Goal: Task Accomplishment & Management: Manage account settings

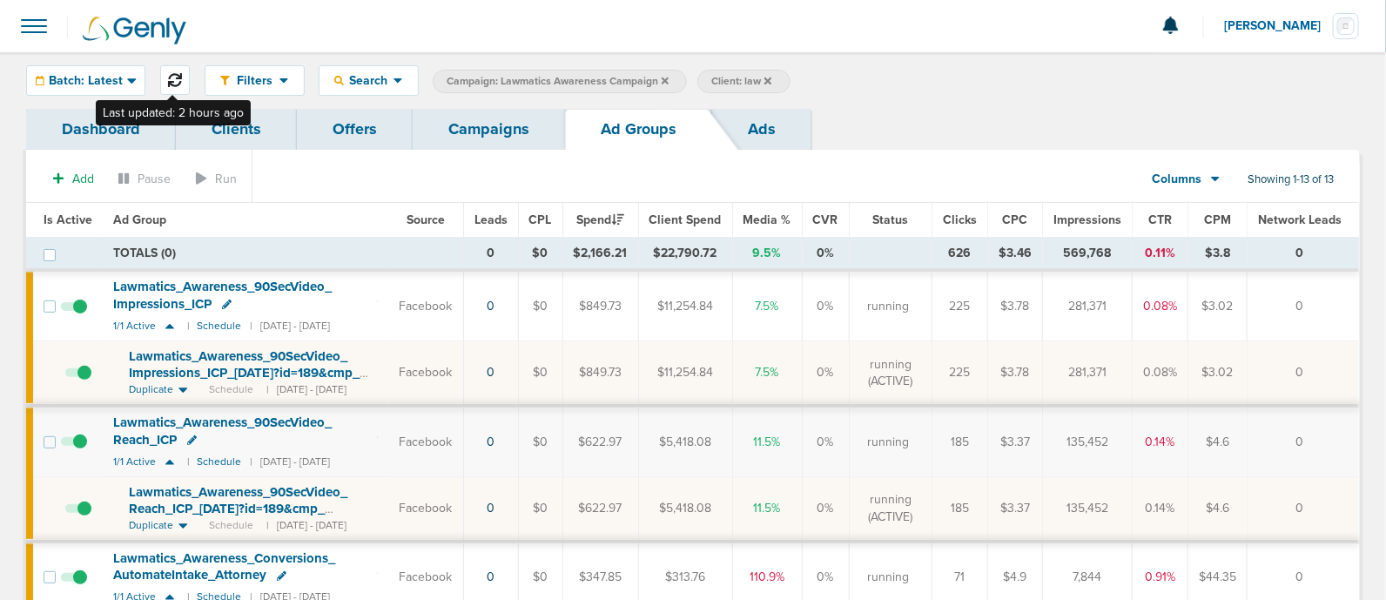
click at [173, 82] on icon at bounding box center [175, 80] width 14 height 14
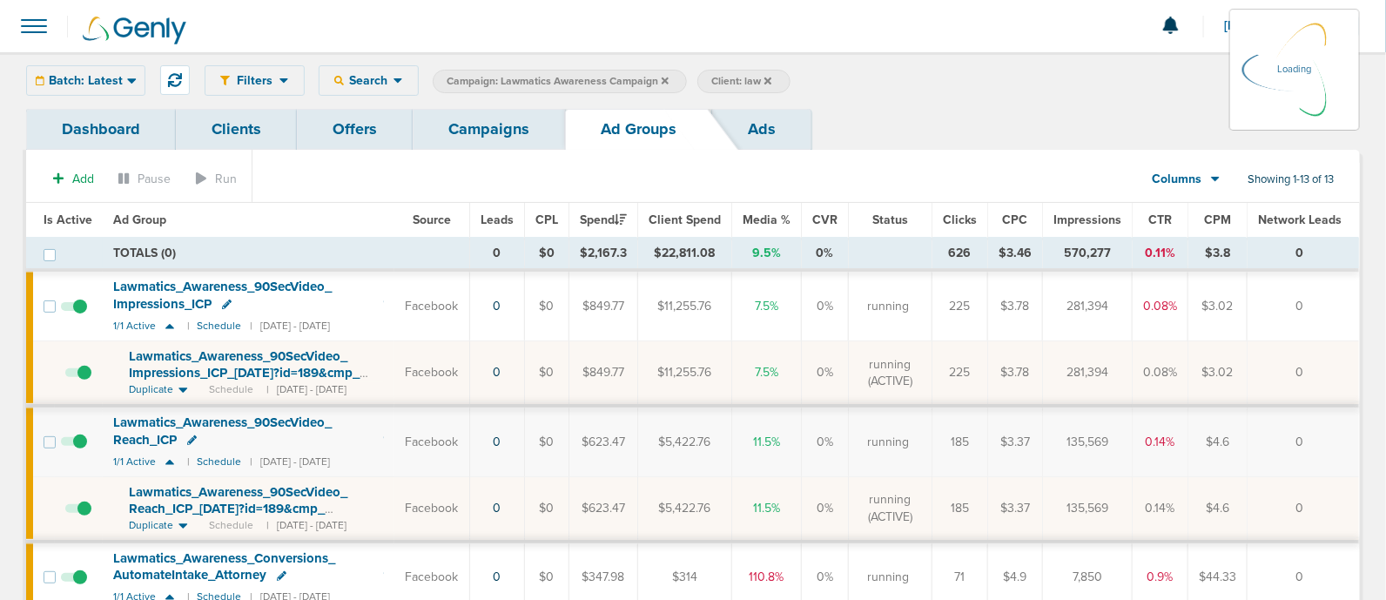
click at [104, 74] on div "Batch: Latest [DATE] [DATE] Last 7 Days Last 14 Days This Month Last Month This…" at bounding box center [85, 80] width 119 height 30
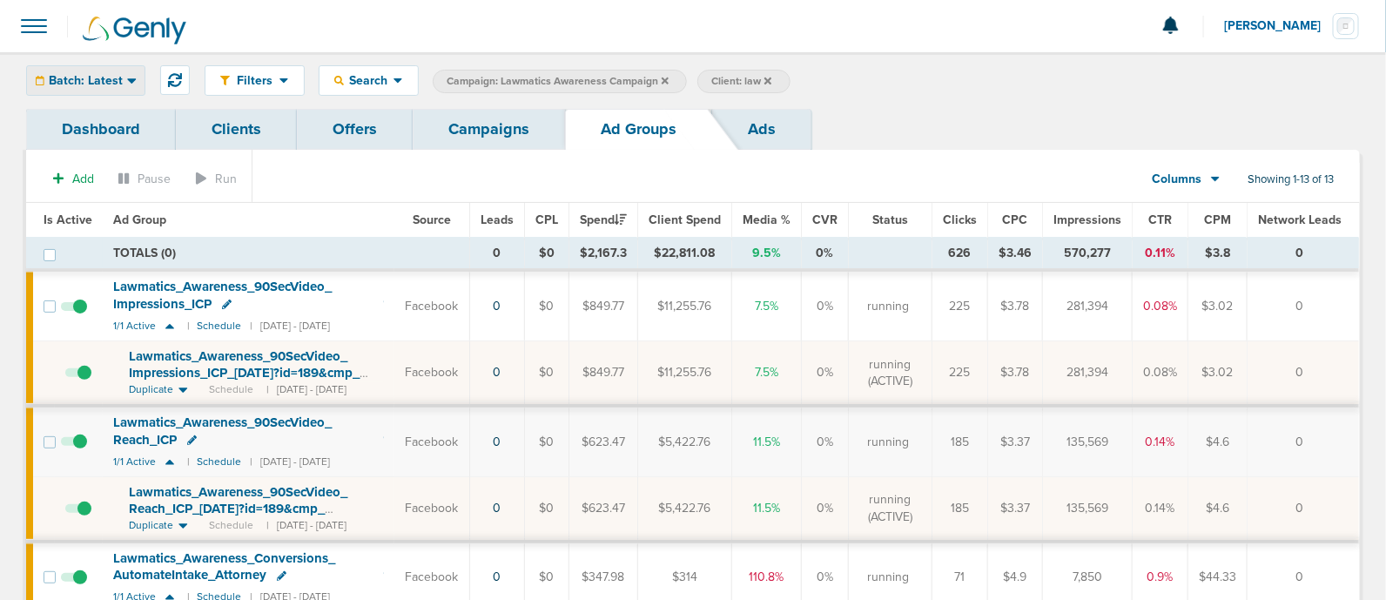
click at [119, 79] on span "Batch: Latest" at bounding box center [86, 81] width 74 height 12
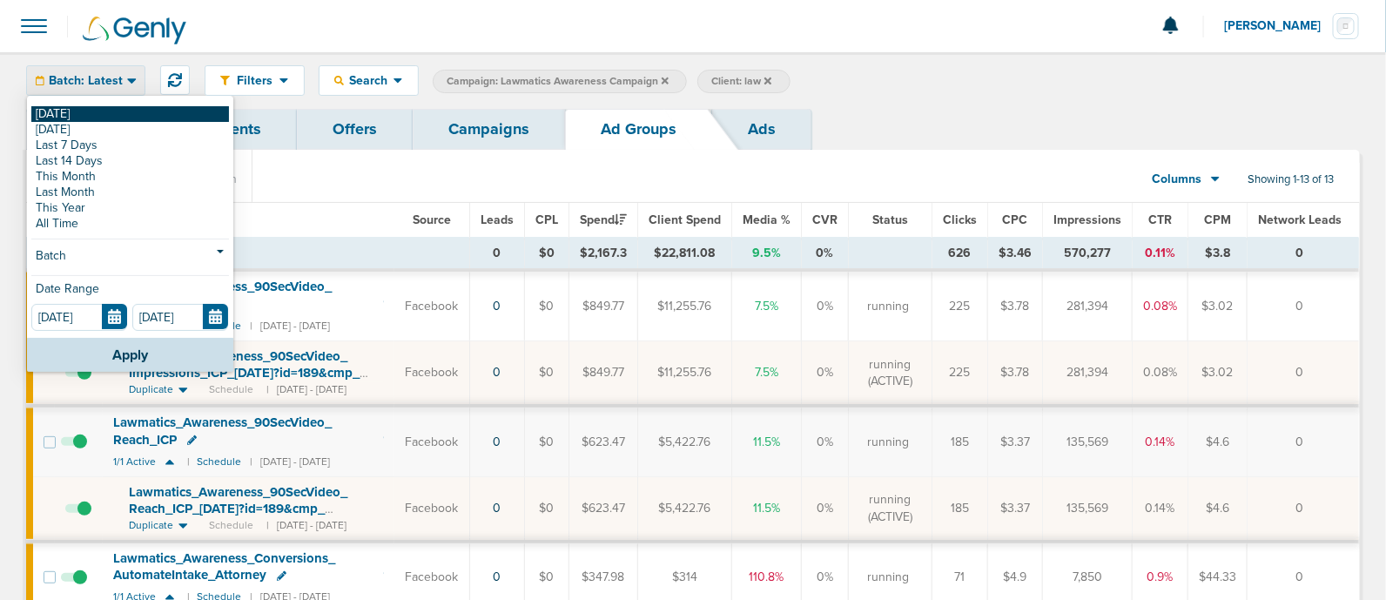
click at [50, 113] on link "[DATE]" at bounding box center [130, 114] width 198 height 16
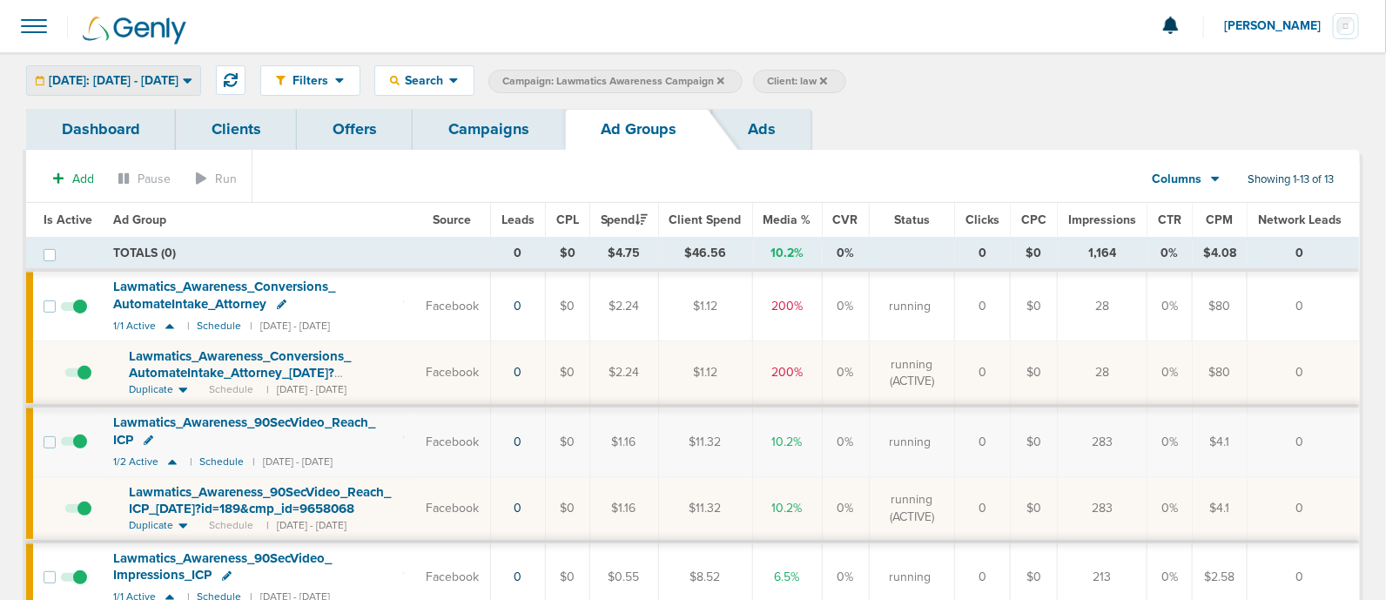
click at [143, 75] on span "[DATE]: [DATE] - [DATE]" at bounding box center [114, 81] width 130 height 12
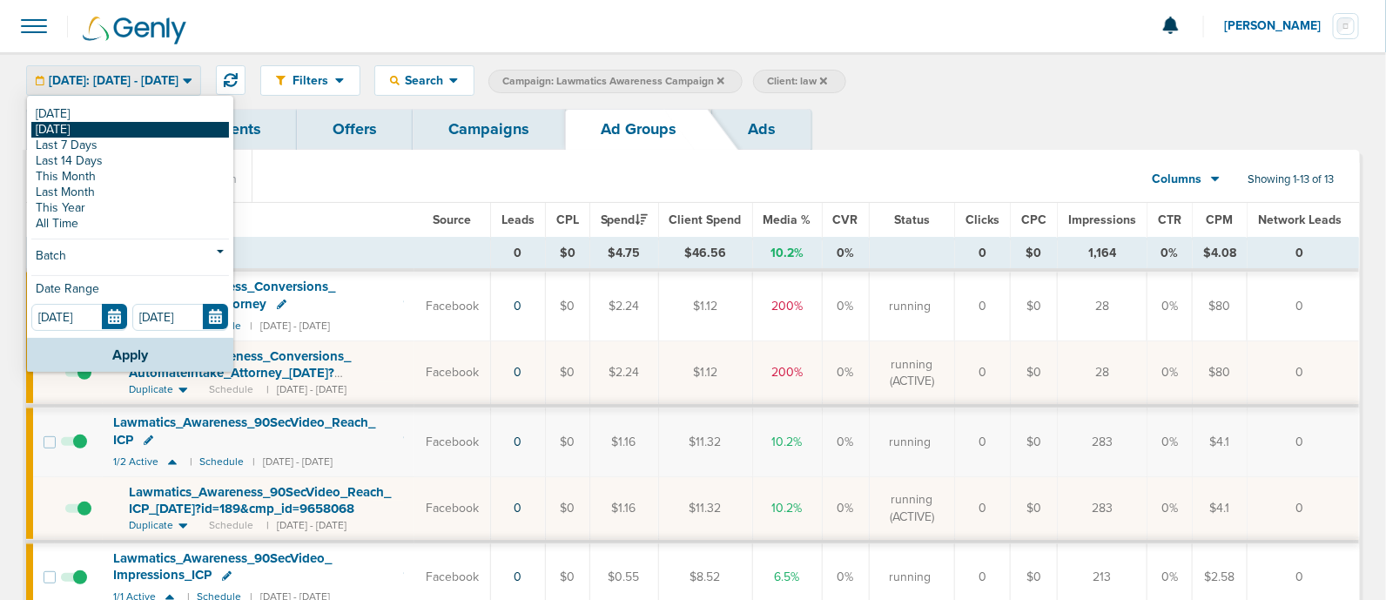
click at [57, 129] on link "[DATE]" at bounding box center [130, 130] width 198 height 16
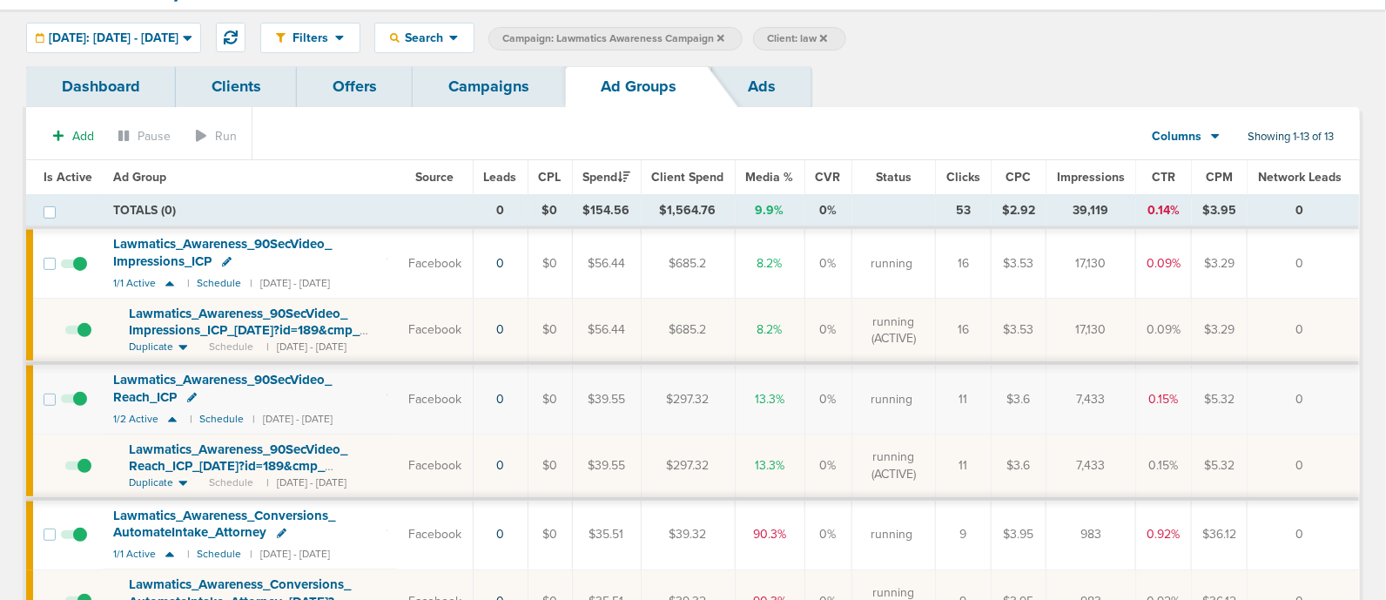
scroll to position [43, 0]
click at [200, 27] on div "[DATE]: [DATE] - [DATE]" at bounding box center [113, 38] width 173 height 29
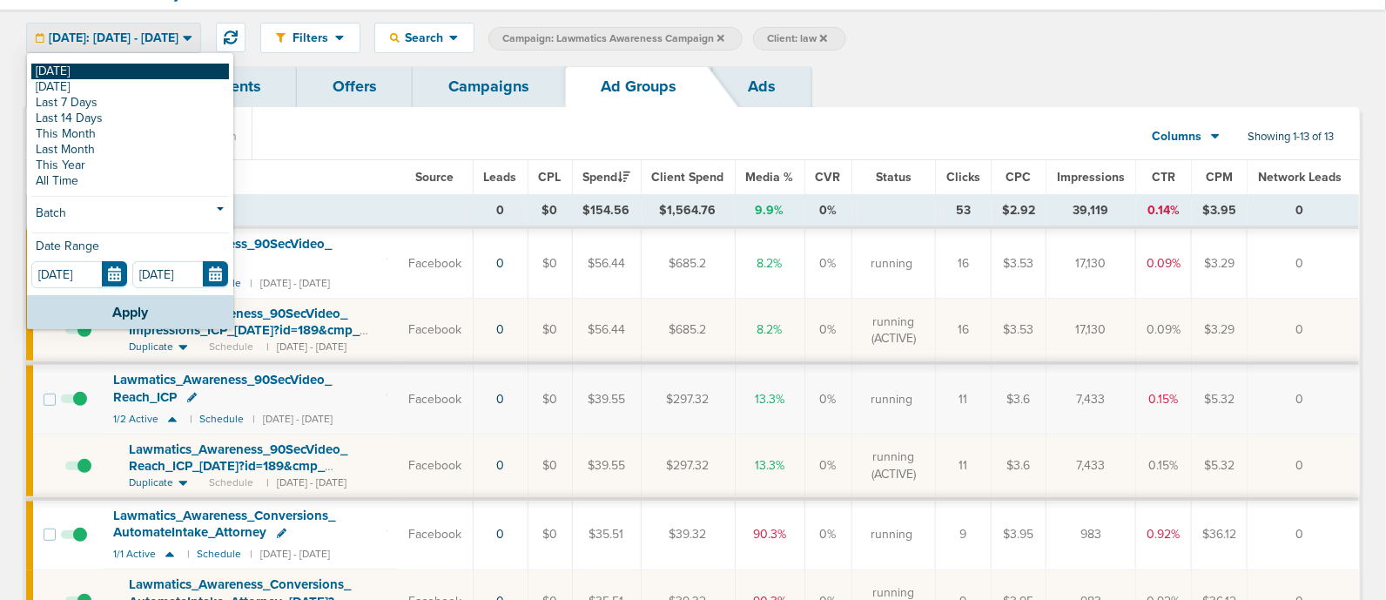
click at [52, 69] on link "[DATE]" at bounding box center [130, 72] width 198 height 16
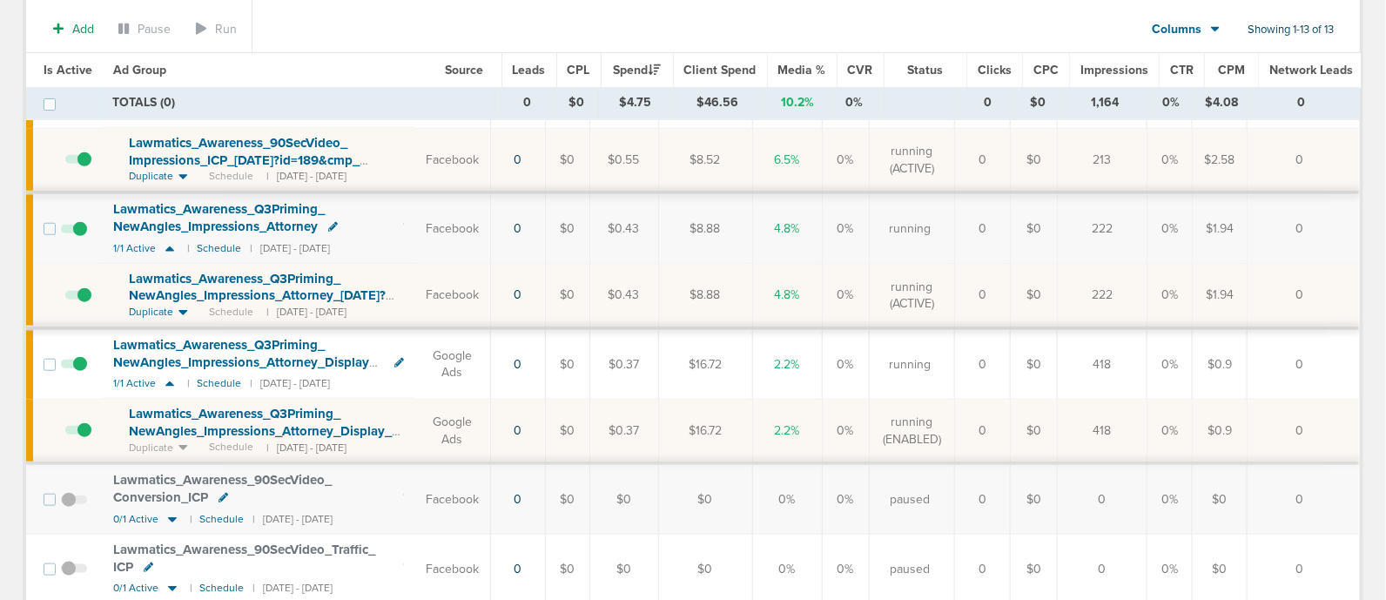
scroll to position [508, 0]
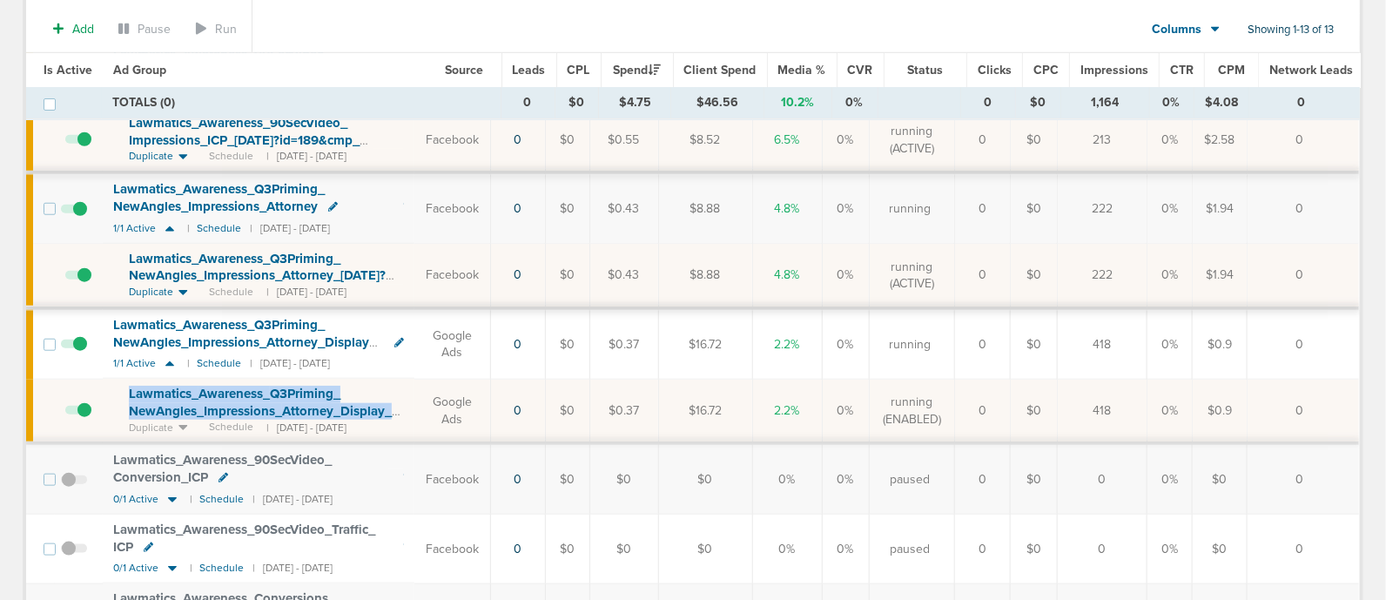
drag, startPoint x: 118, startPoint y: 380, endPoint x: 411, endPoint y: 402, distance: 294.1
click at [411, 402] on td "Lawmatics_ Awareness_ Q3Priming_ NewAngles_ Impressions_ Attorney_ Display_ [DA…" at bounding box center [259, 411] width 312 height 64
copy span "Lawmatics_ Awareness_ Q3Priming_ NewAngles_ Impressions_ Attorney_ Display_"
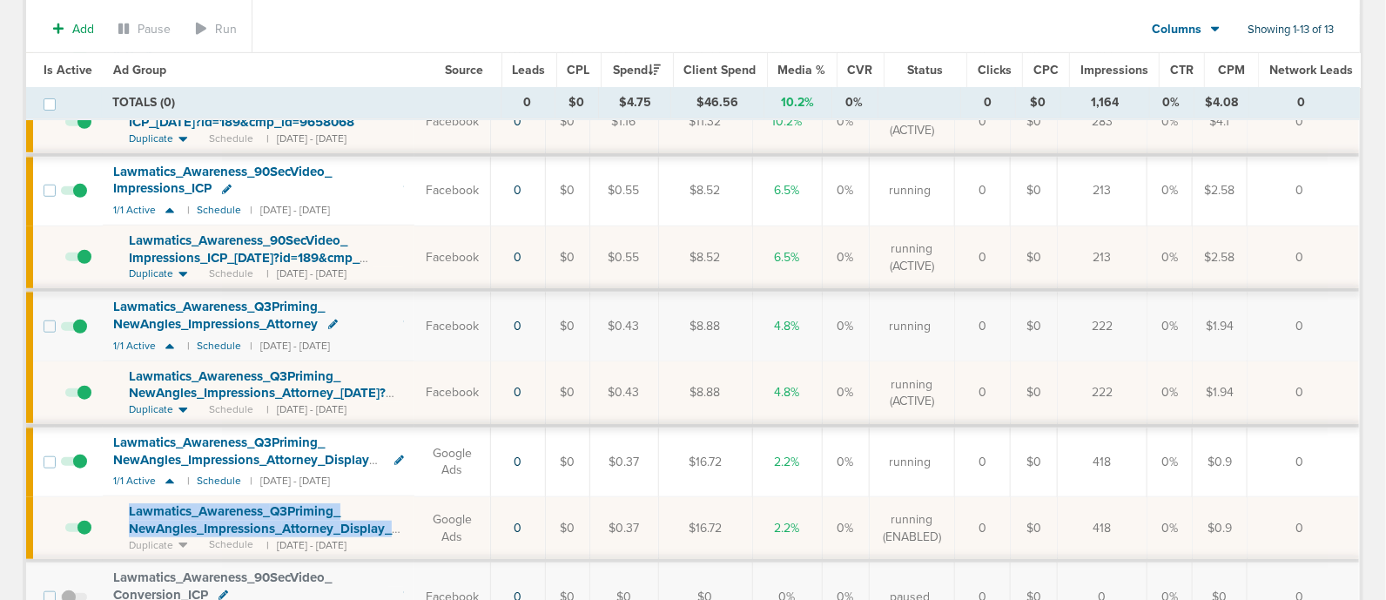
scroll to position [391, 0]
click at [110, 361] on td "Lawmatics_ Awareness_ Q3Priming_ NewAngles_ Impressions_ Attorney_ [DATE]?id=18…" at bounding box center [259, 393] width 312 height 64
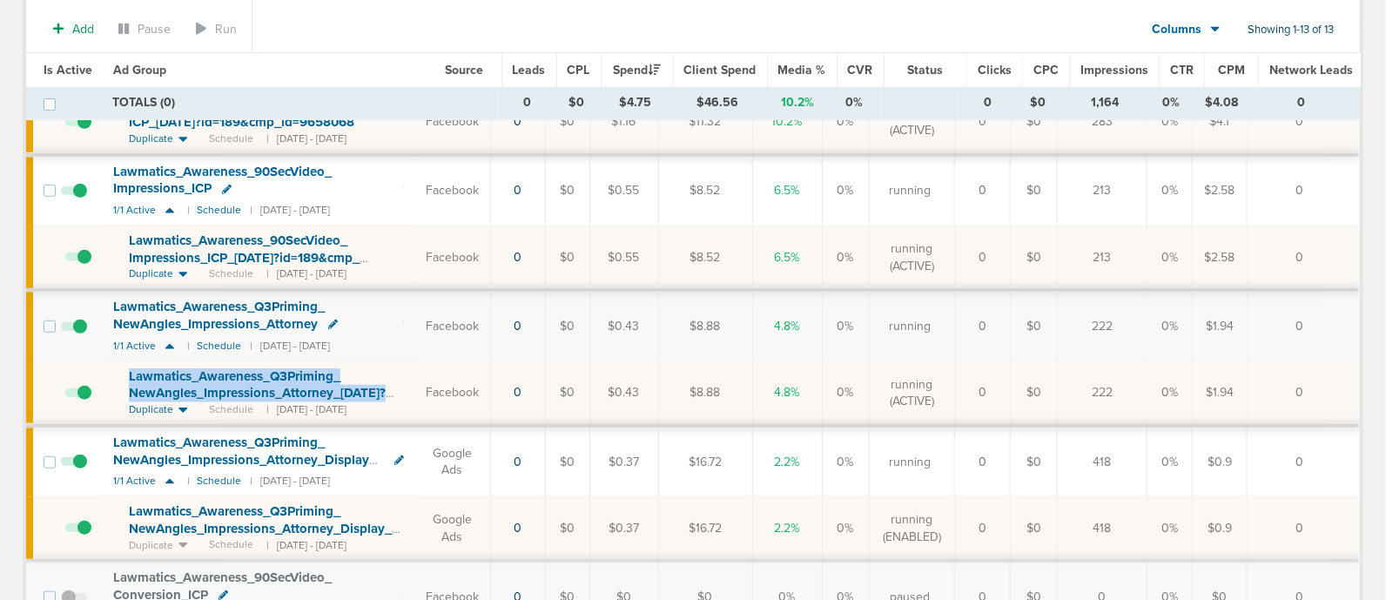
drag, startPoint x: 120, startPoint y: 373, endPoint x: 410, endPoint y: 386, distance: 290.2
click at [410, 386] on td "Lawmatics_ Awareness_ Q3Priming_ NewAngles_ Impressions_ Attorney_ [DATE]?id=18…" at bounding box center [259, 393] width 312 height 64
copy span "Lawmatics_ Awareness_ Q3Priming_ NewAngles_ Impressions_ Attorney_ [DATE]?"
click at [404, 376] on div "Lawmatics_ Awareness_ Q3Priming_ NewAngles_ Impressions_ Attorney_ [DATE]?id=18…" at bounding box center [266, 385] width 275 height 34
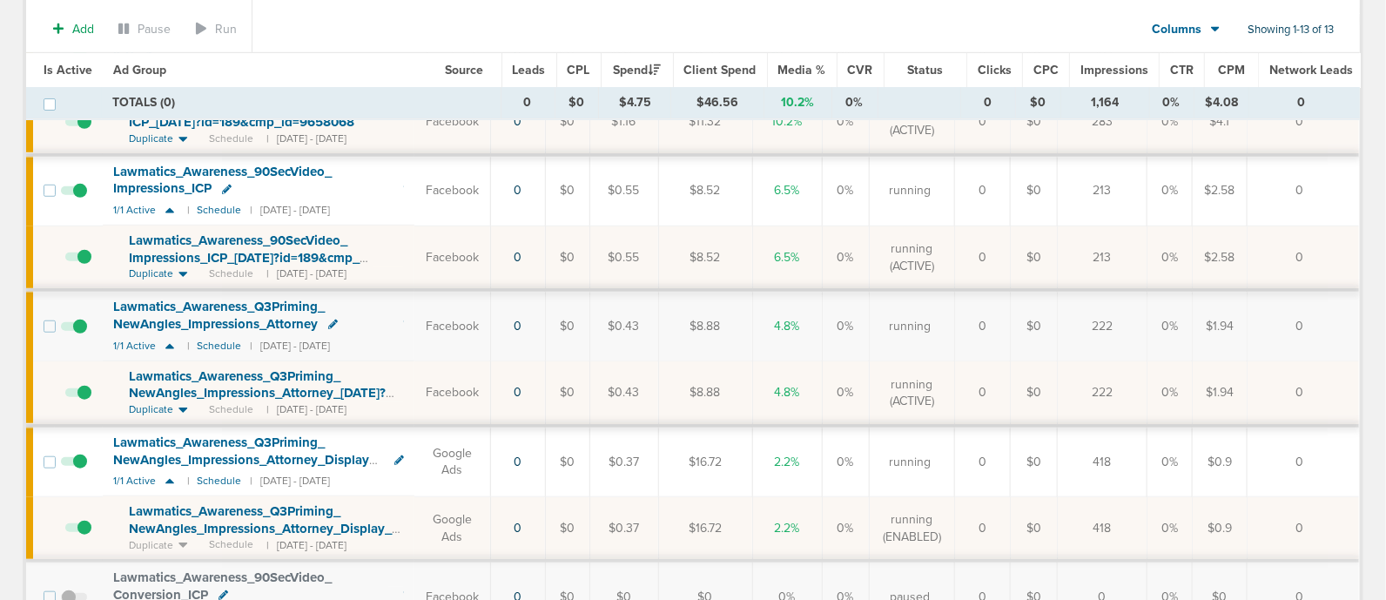
click at [331, 319] on icon at bounding box center [333, 324] width 10 height 10
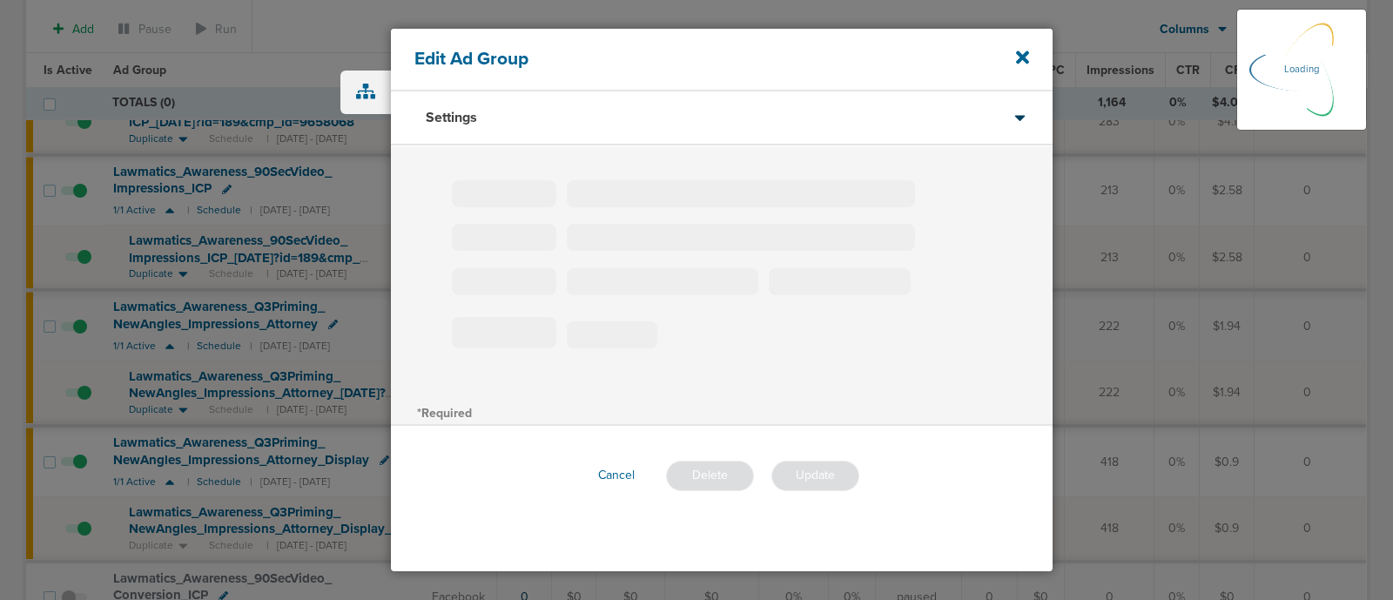
type input "Lawmatics_Awareness_Q3Priming_NewAngles_Impressions_Attorney"
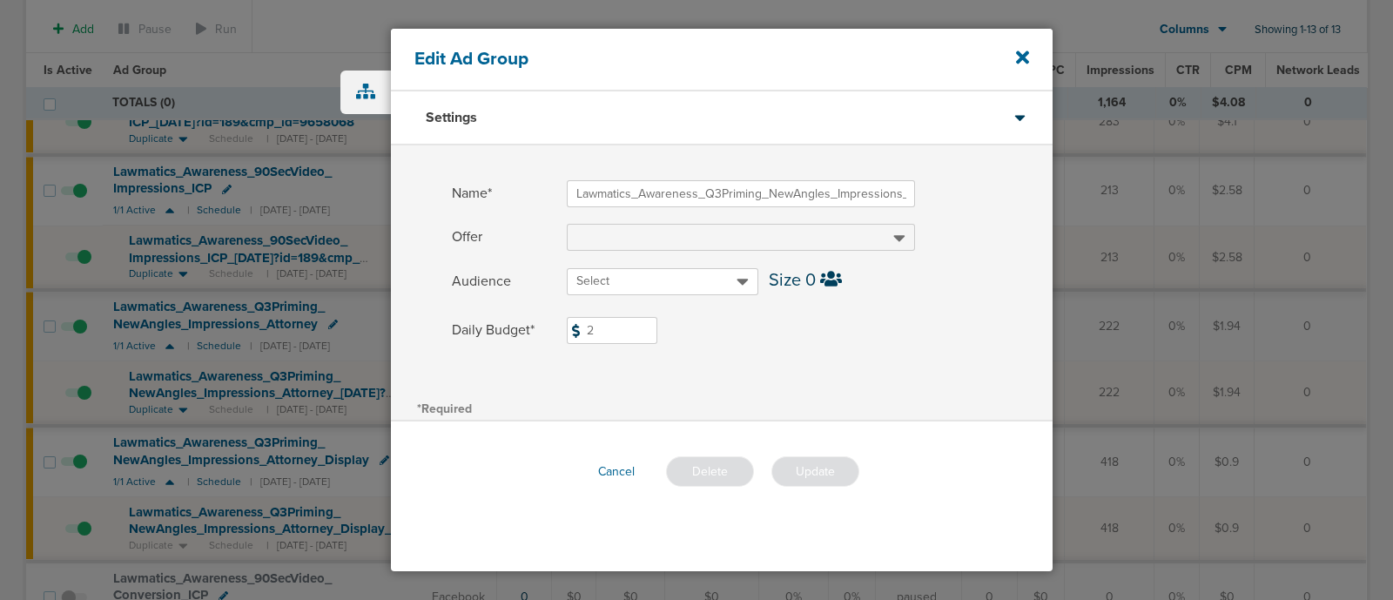
drag, startPoint x: 622, startPoint y: 324, endPoint x: 493, endPoint y: 324, distance: 128.8
click at [493, 324] on label "Daily Budget* 2 $2" at bounding box center [752, 330] width 601 height 27
type input "1"
click at [870, 365] on div "Name* Lawmatics_Awareness_Q3Priming_NewAngles_Impressions_Attorney Offer Audien…" at bounding box center [722, 270] width 662 height 251
click at [836, 466] on button "Update" at bounding box center [815, 471] width 88 height 30
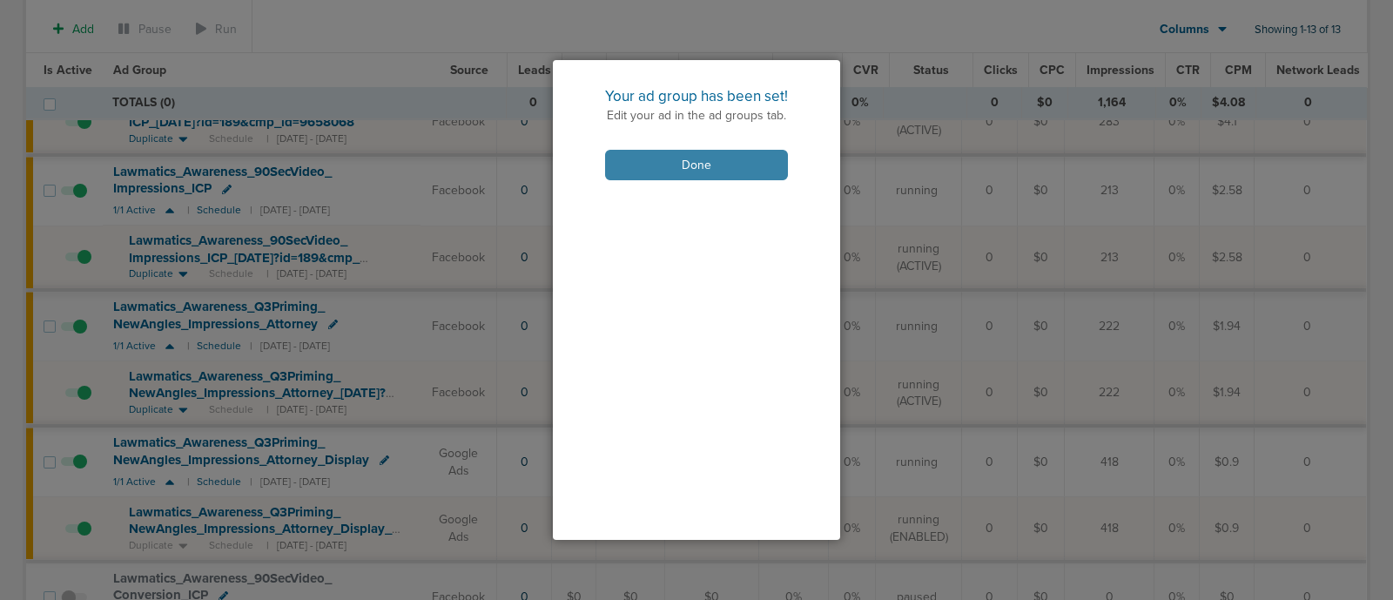
click at [704, 179] on button "Done" at bounding box center [696, 165] width 183 height 30
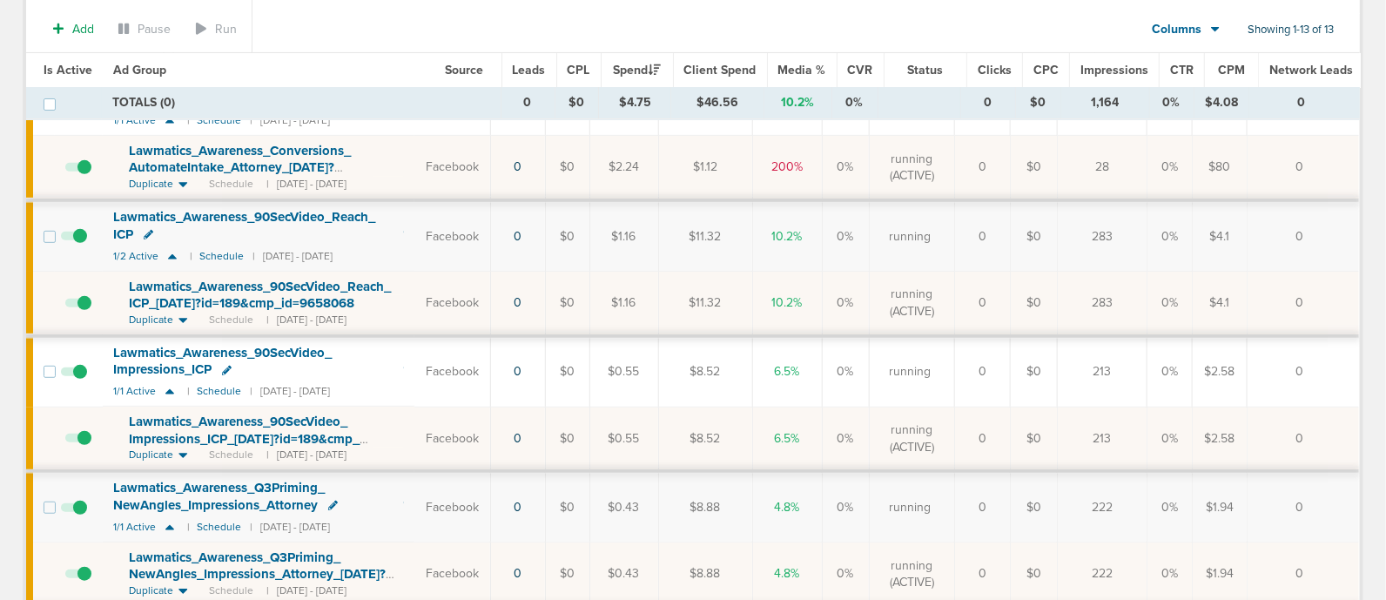
scroll to position [208, 0]
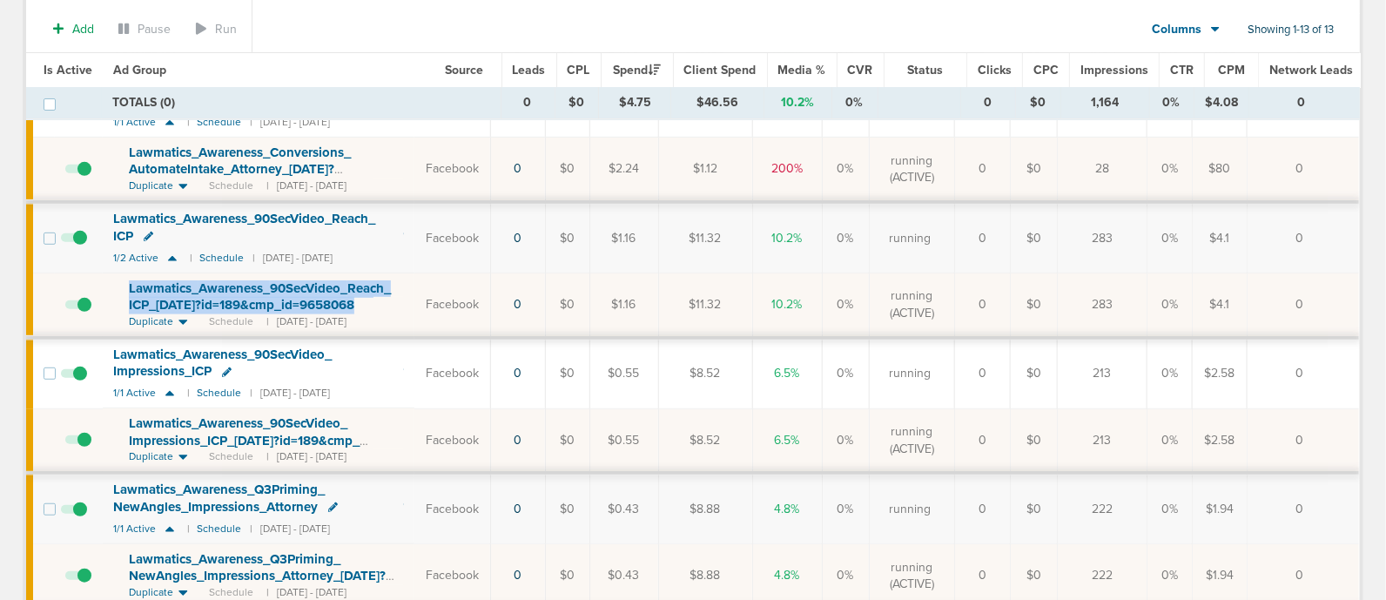
drag, startPoint x: 116, startPoint y: 273, endPoint x: 379, endPoint y: 300, distance: 264.3
click at [379, 300] on td "Lawmatics_ Awareness_ 90SecVideo_ Reach_ ICP_ [DATE]?id=189&cmp_ id=9658068 Dup…" at bounding box center [259, 305] width 312 height 64
copy span "Lawmatics_ Awareness_ 90SecVideo_ Reach_ ICP_ [DATE]?id=189&cmp_ id=9658068"
click at [148, 232] on icon at bounding box center [149, 237] width 10 height 10
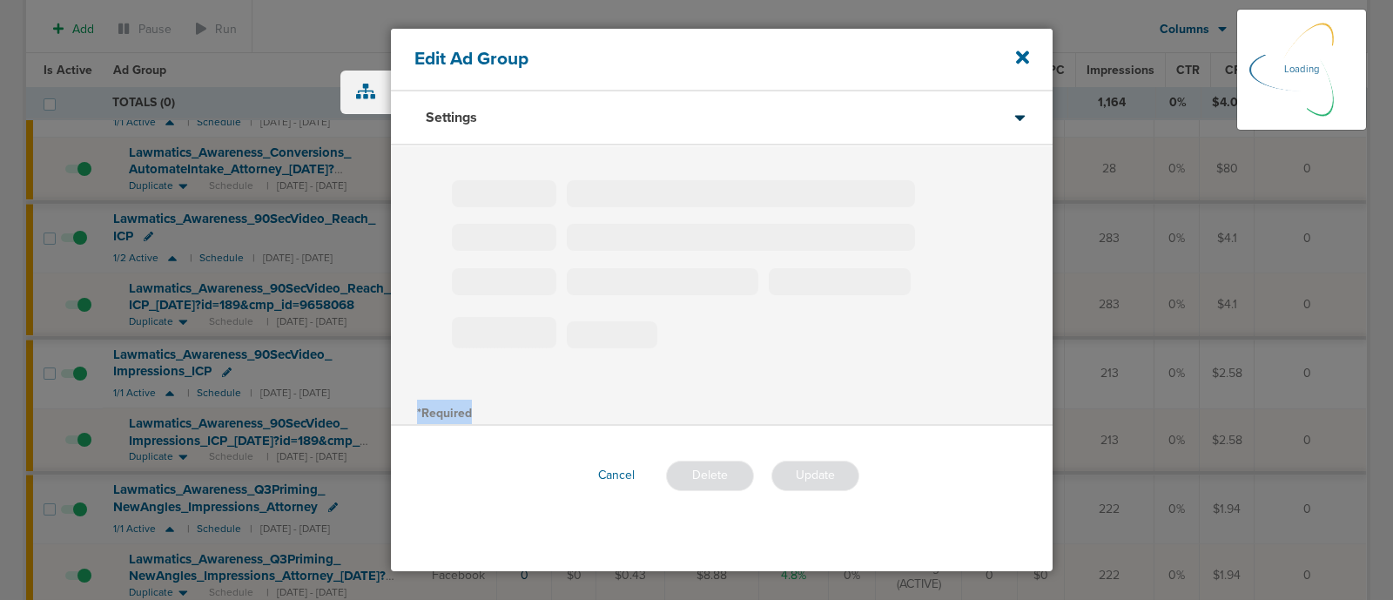
type input "Lawmatics_Awareness_90SecVideo_Reach_ICP"
type input "5"
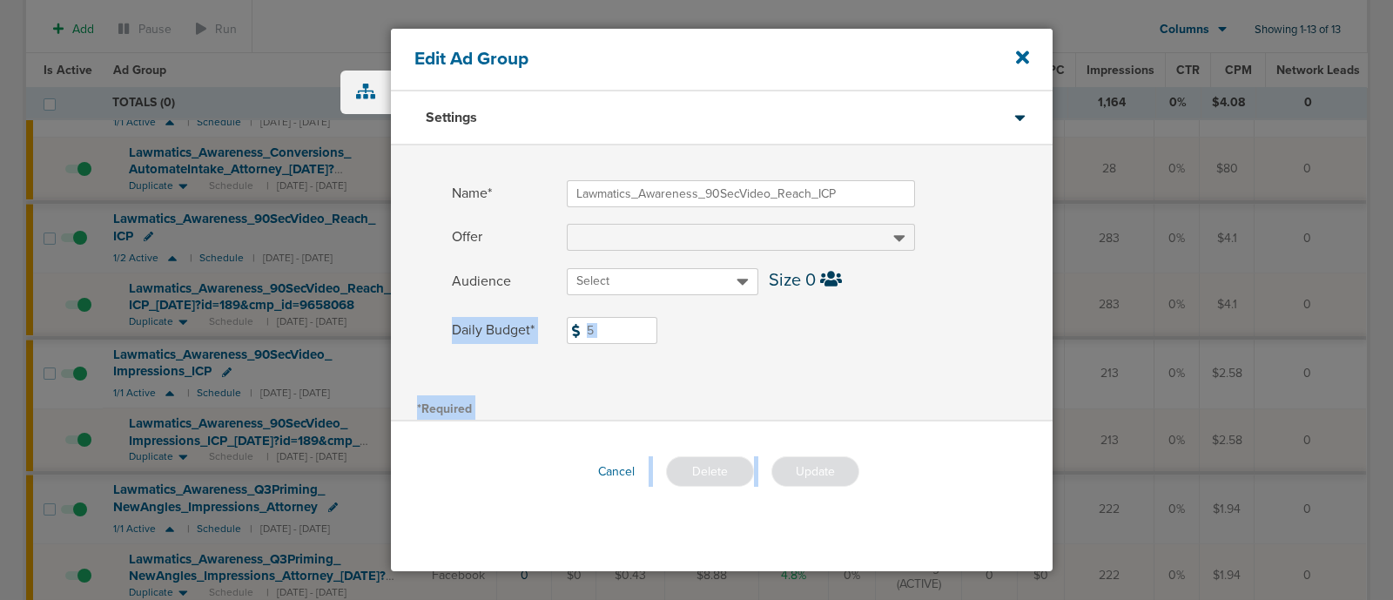
drag, startPoint x: 707, startPoint y: 297, endPoint x: 516, endPoint y: 294, distance: 190.6
click at [626, 331] on input "5" at bounding box center [612, 330] width 91 height 27
type input "1"
click at [800, 344] on div "Daily Budget* 1 $1" at bounding box center [722, 337] width 662 height 41
click at [826, 476] on button "Update" at bounding box center [815, 471] width 88 height 30
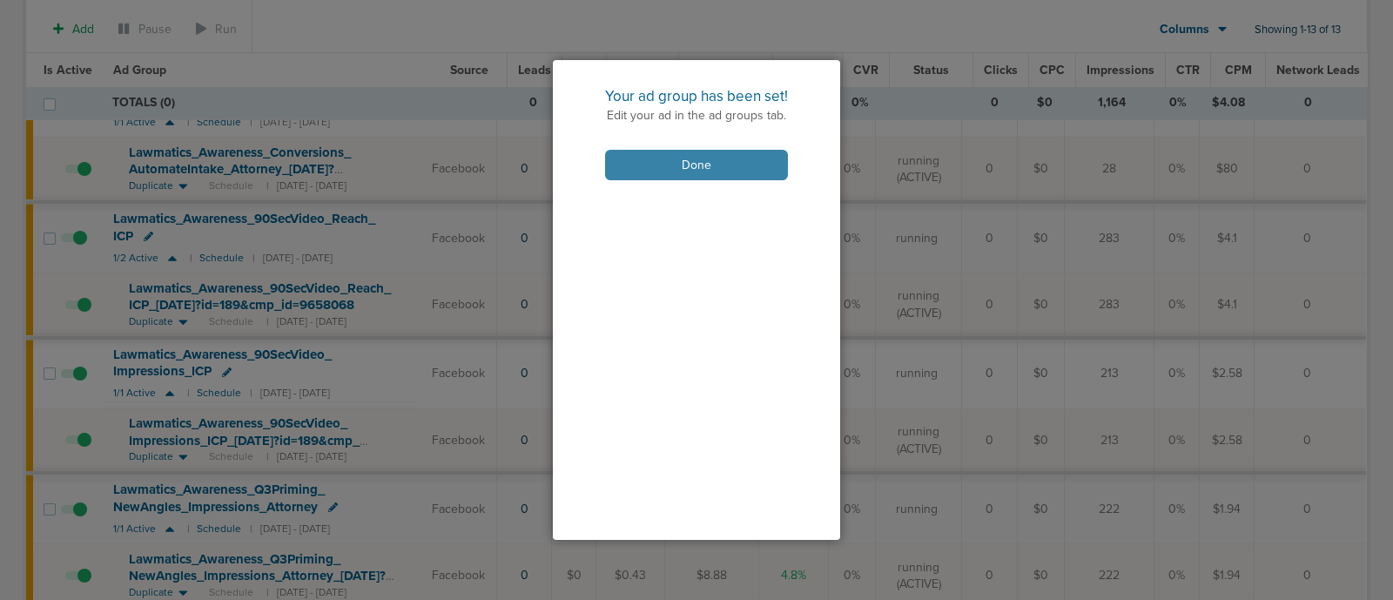
click at [723, 157] on button "Done" at bounding box center [696, 165] width 183 height 30
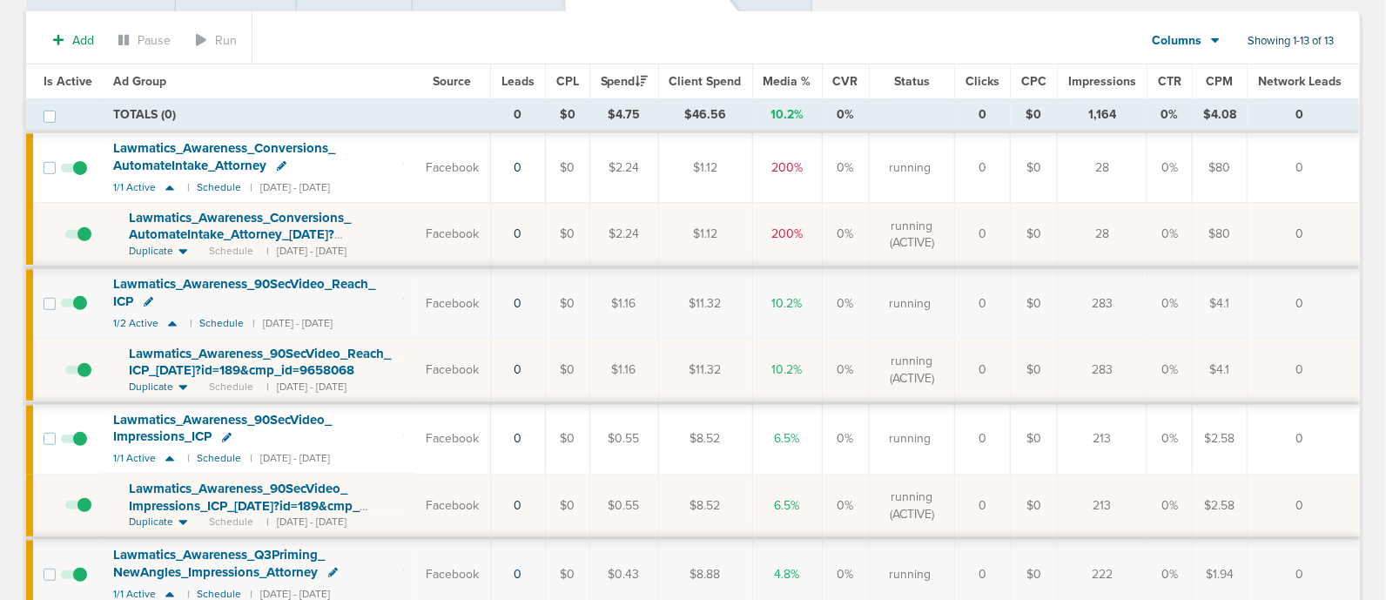
scroll to position [140, 0]
click at [227, 431] on icon at bounding box center [227, 436] width 10 height 10
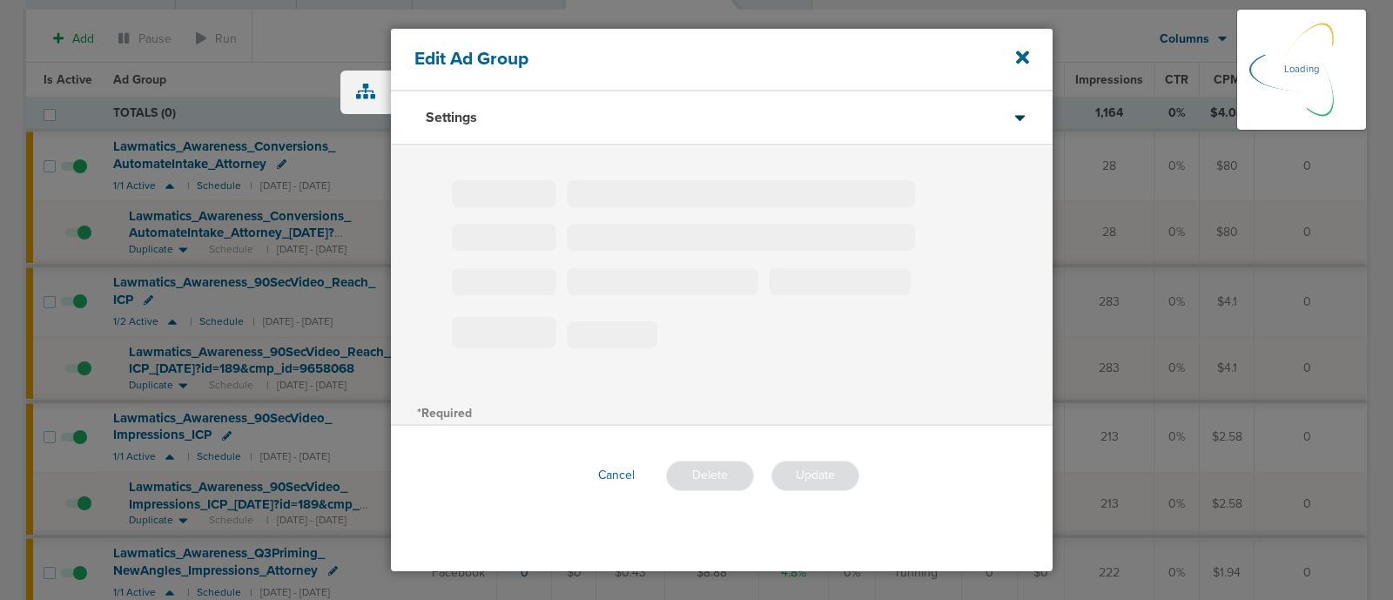
type input "Lawmatics_Awareness_90SecVideo_Impressions_ICP"
type input "1"
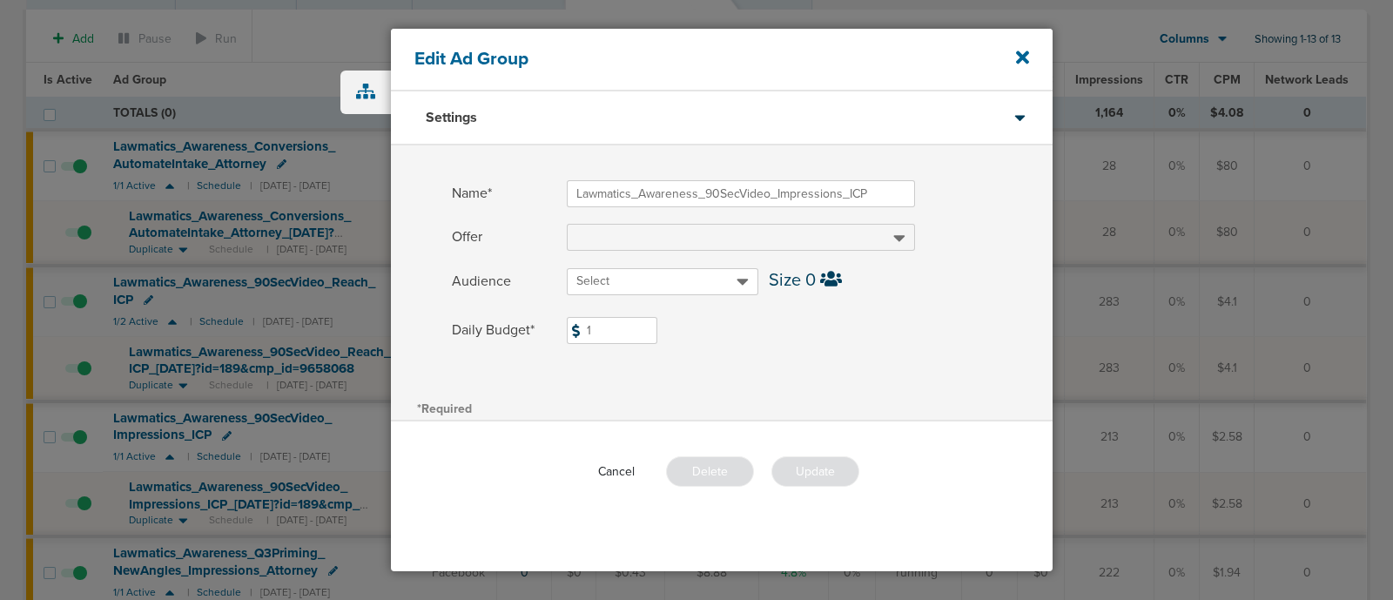
click at [622, 470] on button "Cancel" at bounding box center [616, 471] width 64 height 27
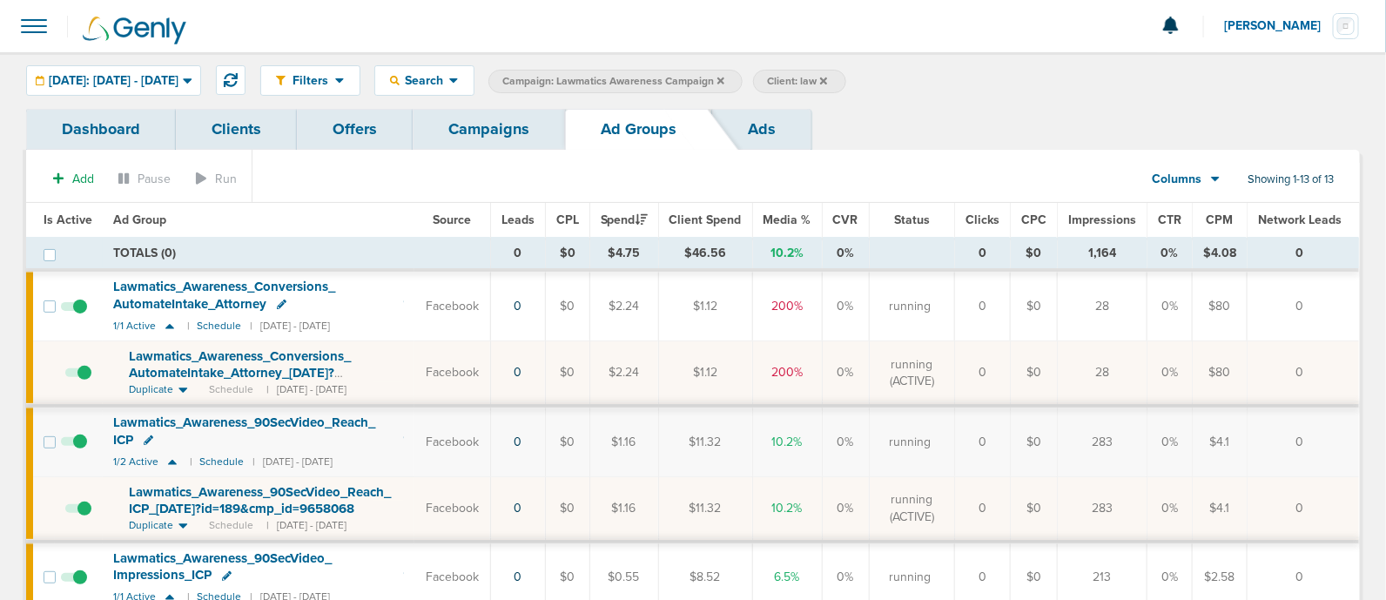
click at [400, 386] on td "Lawmatics_ Awareness_ Conversions_ AutomateIntake_ Attorney_ [DATE]?id=189&cmp_…" at bounding box center [259, 373] width 312 height 64
drag, startPoint x: 120, startPoint y: 345, endPoint x: 374, endPoint y: 367, distance: 255.2
click at [374, 367] on td "Lawmatics_ Awareness_ Conversions_ AutomateIntake_ Attorney_ [DATE]?id=189&cmp_…" at bounding box center [259, 372] width 312 height 64
copy span "Lawmatics_ Awareness_ Conversions_ AutomateIntake_ Attorney_ [DATE]?"
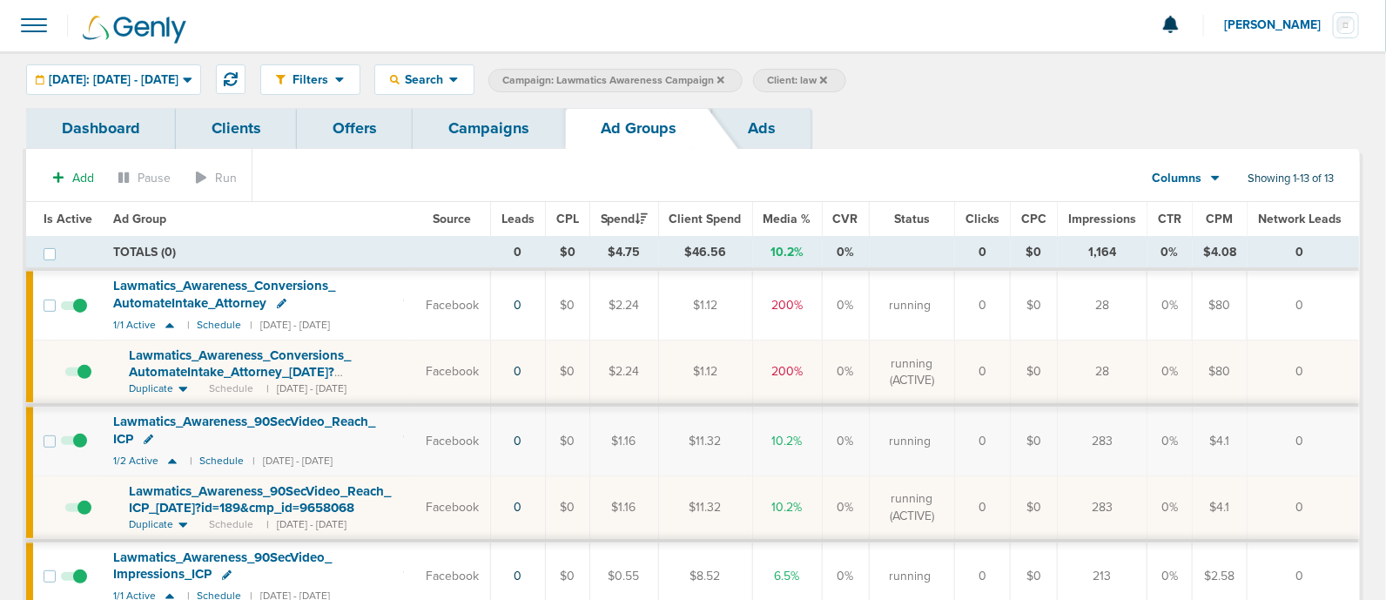
click at [483, 117] on link "Campaigns" at bounding box center [489, 128] width 152 height 41
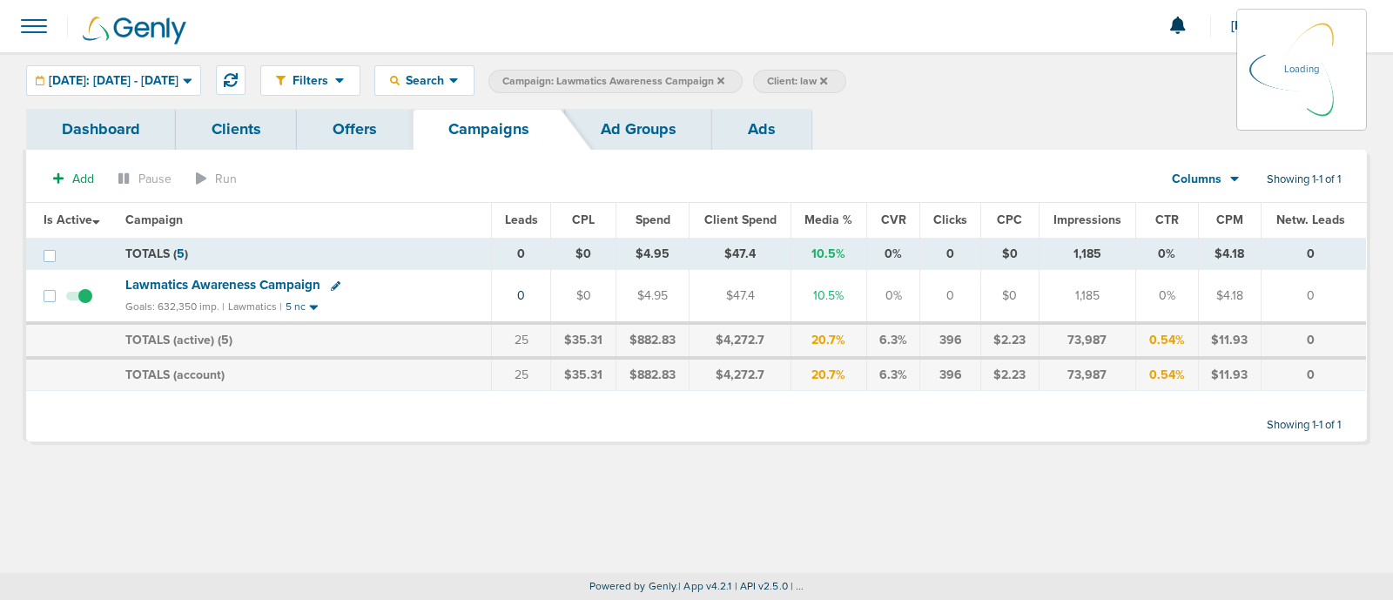
click at [742, 79] on label "Campaign: Lawmatics Awareness Campaign" at bounding box center [615, 82] width 254 height 24
click at [724, 79] on icon at bounding box center [720, 80] width 7 height 7
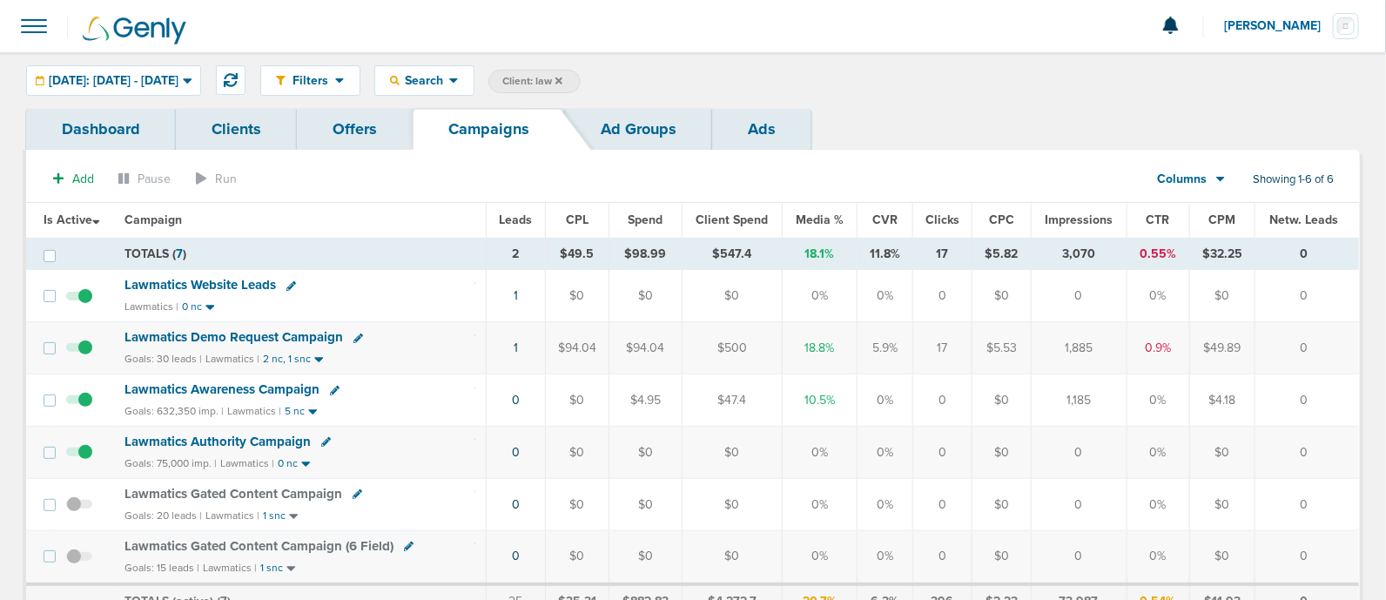
click at [562, 77] on icon at bounding box center [558, 80] width 7 height 7
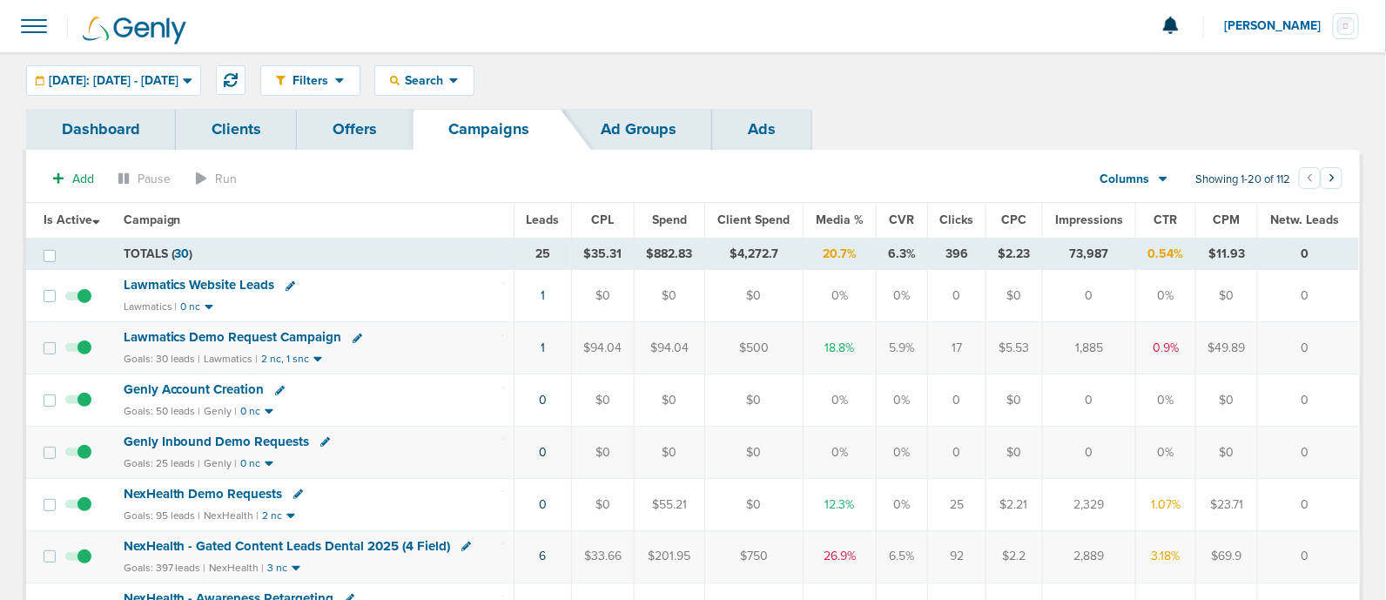
click at [839, 215] on span "Media %" at bounding box center [840, 219] width 48 height 15
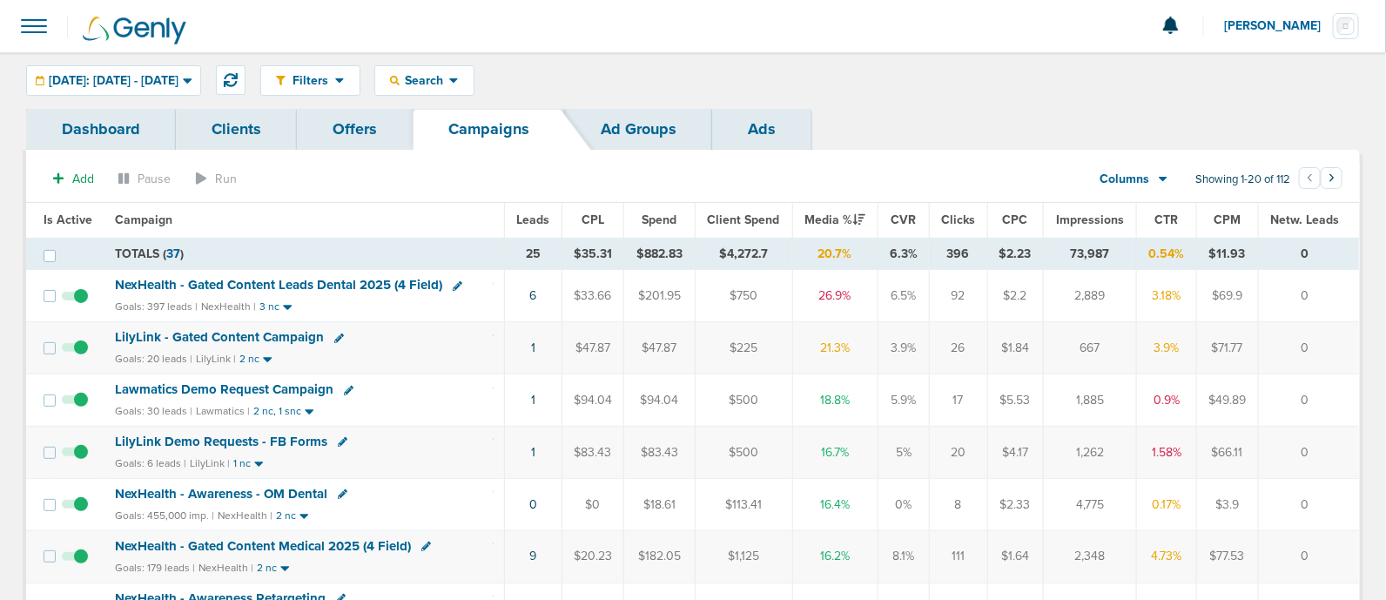
click at [522, 350] on td "1" at bounding box center [533, 348] width 57 height 52
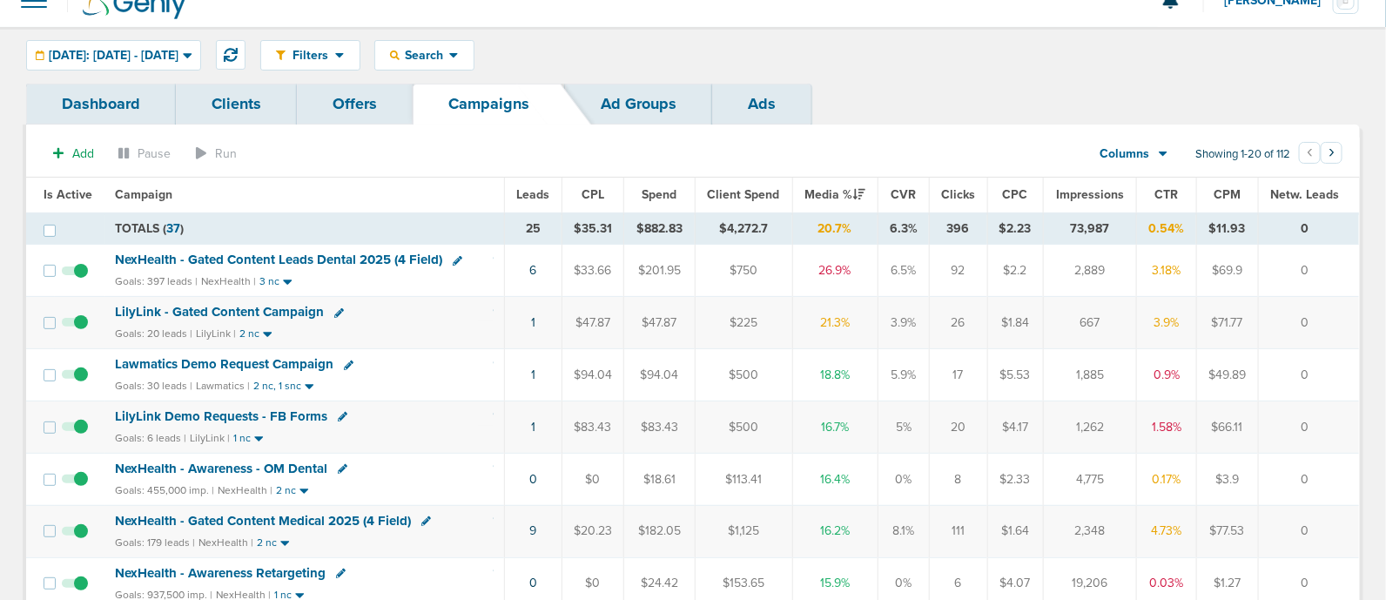
scroll to position [27, 0]
click at [283, 303] on span "LilyLink - Gated Content Campaign" at bounding box center [219, 310] width 209 height 16
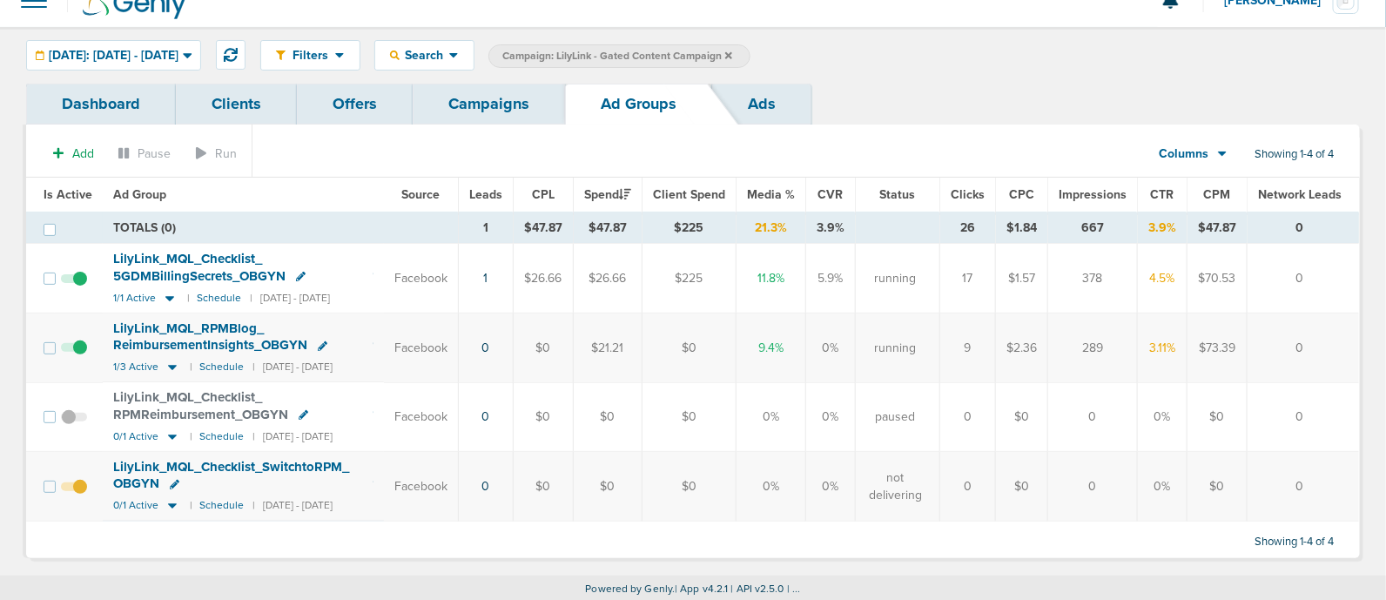
scroll to position [24, 0]
click at [505, 105] on link "Campaigns" at bounding box center [489, 104] width 152 height 41
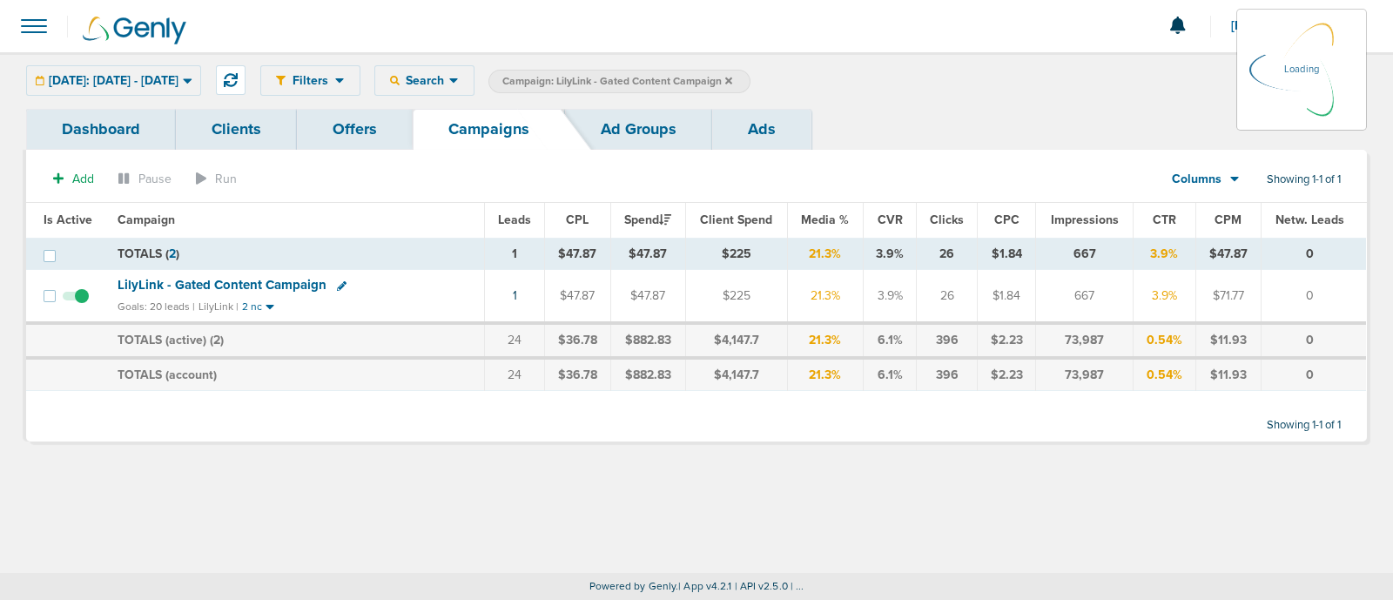
click at [732, 84] on icon at bounding box center [728, 81] width 7 height 10
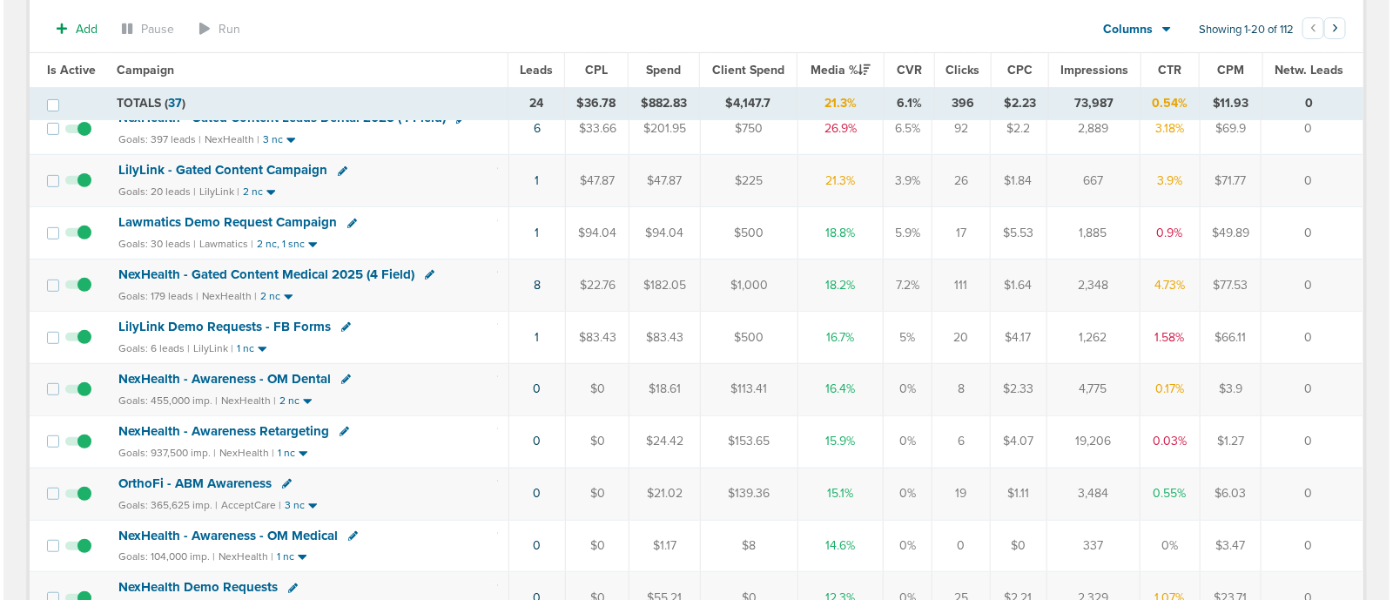
scroll to position [173, 0]
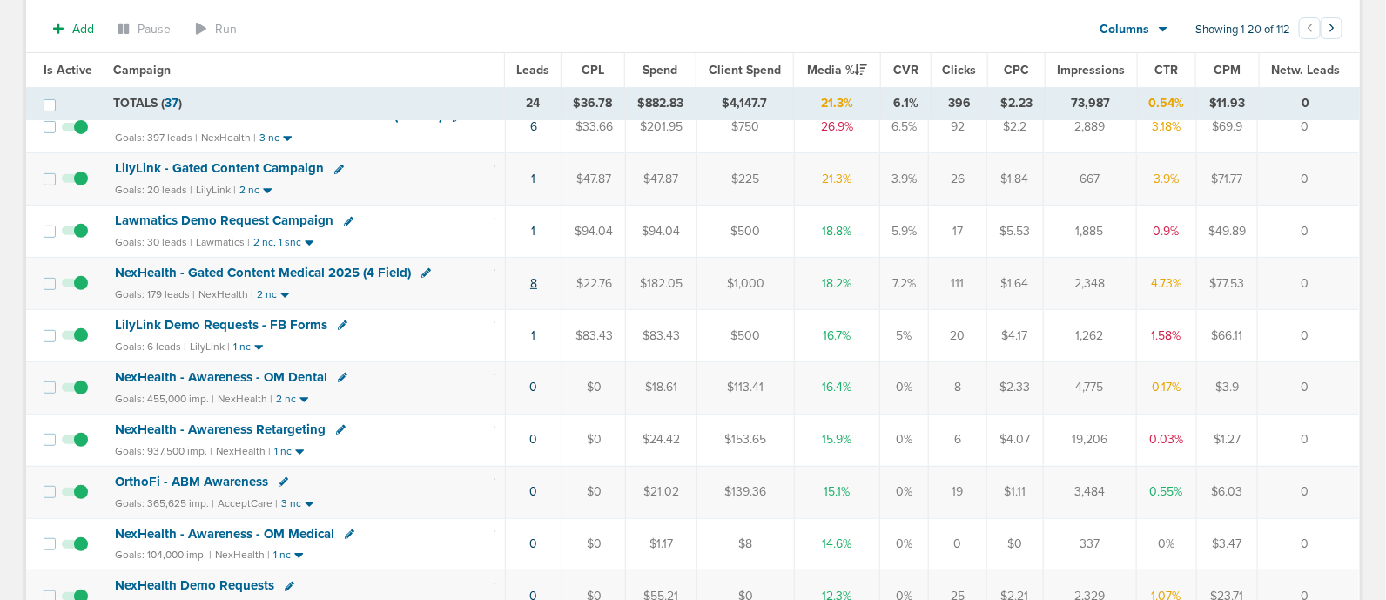
click at [535, 281] on link "8" at bounding box center [533, 283] width 7 height 15
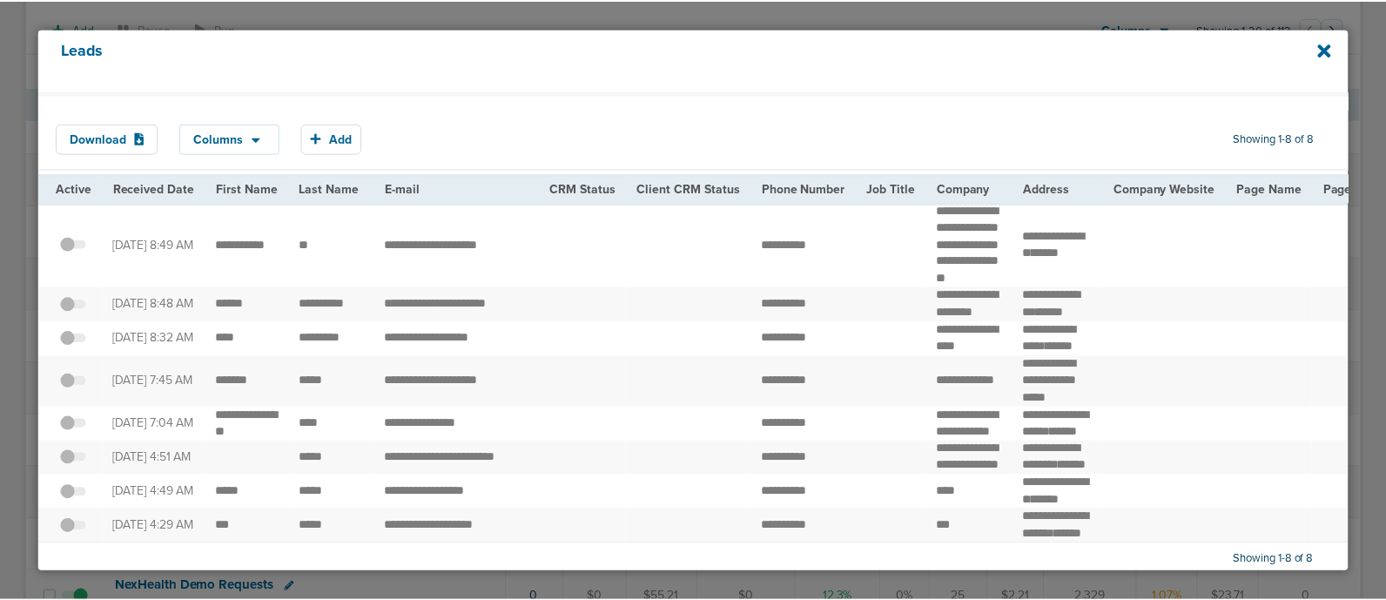
scroll to position [180, 0]
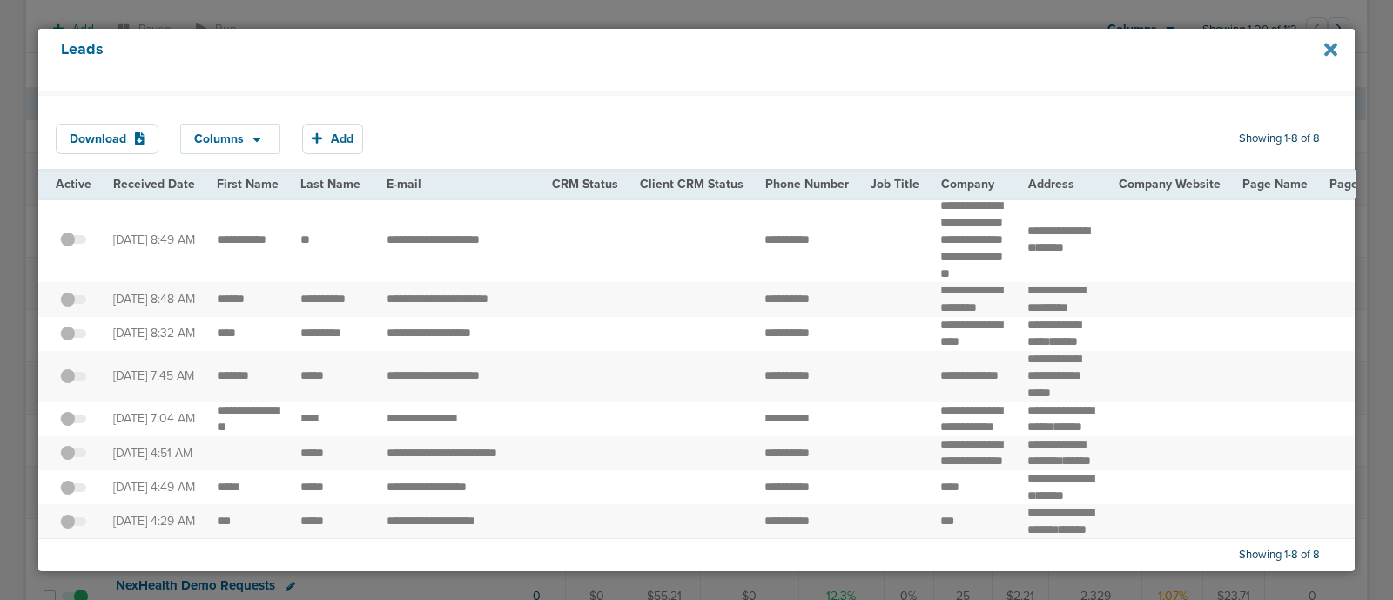
click at [1327, 47] on icon at bounding box center [1330, 49] width 13 height 13
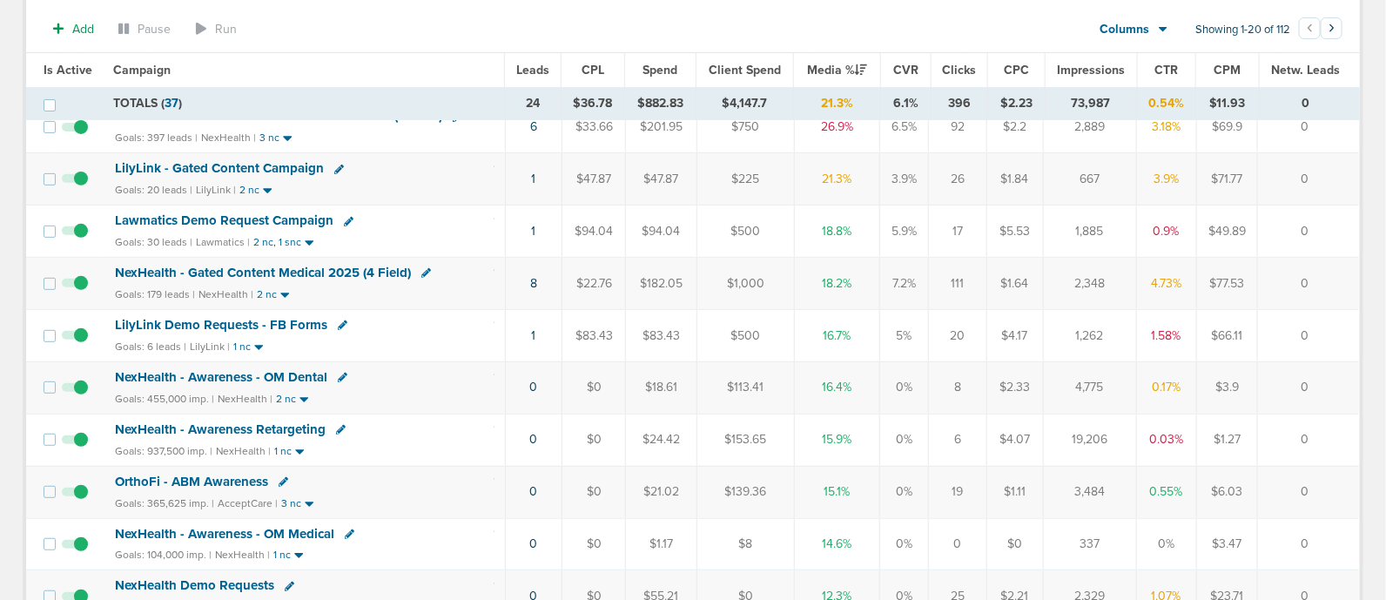
click at [294, 272] on span "NexHealth - Gated Content Medical 2025 (4 Field)" at bounding box center [263, 273] width 296 height 16
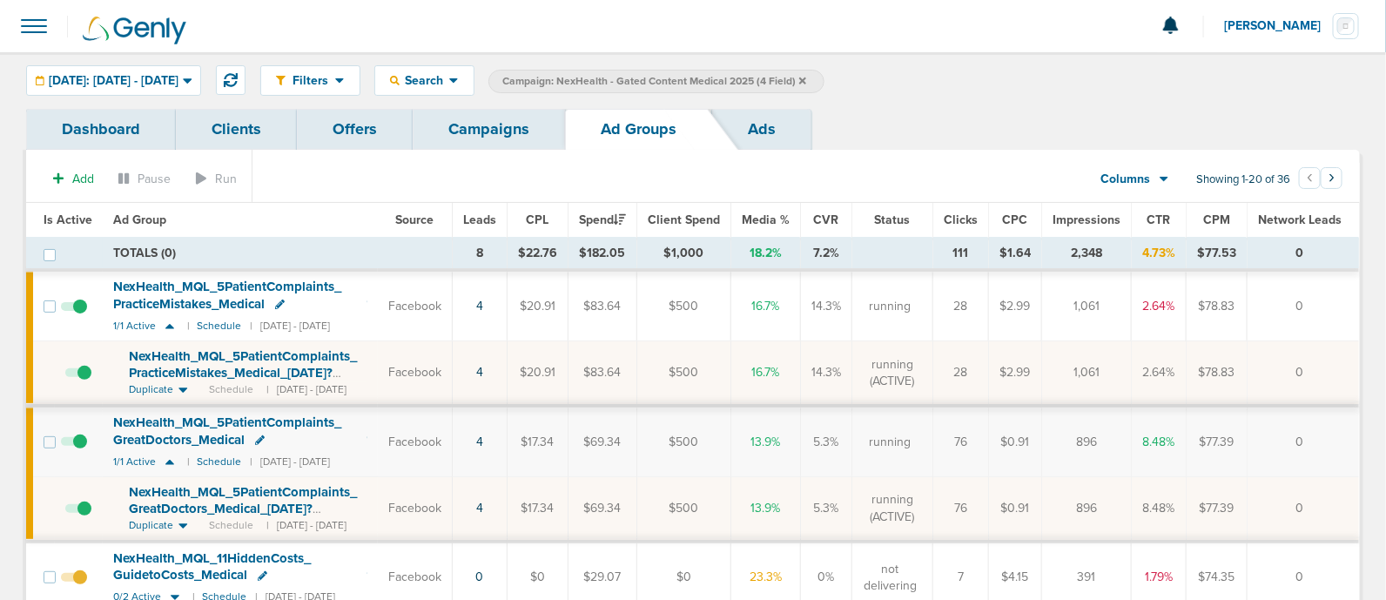
click at [70, 212] on span "Is Active" at bounding box center [68, 219] width 49 height 15
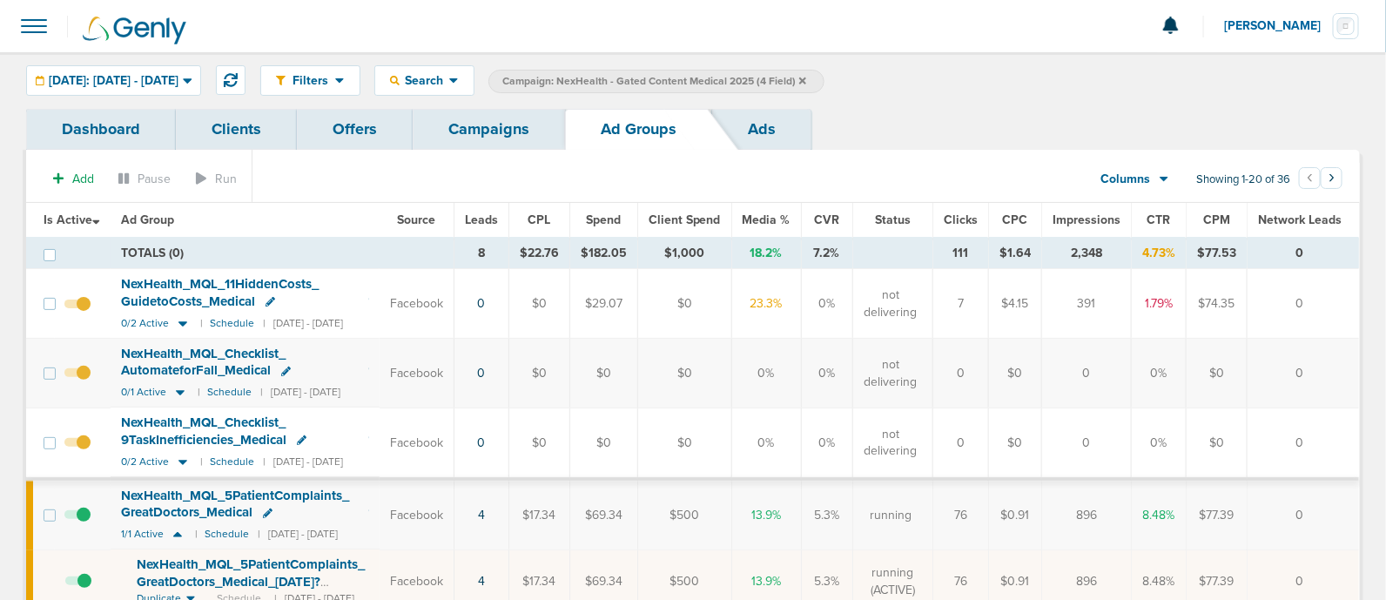
click at [507, 118] on link "Campaigns" at bounding box center [489, 129] width 152 height 41
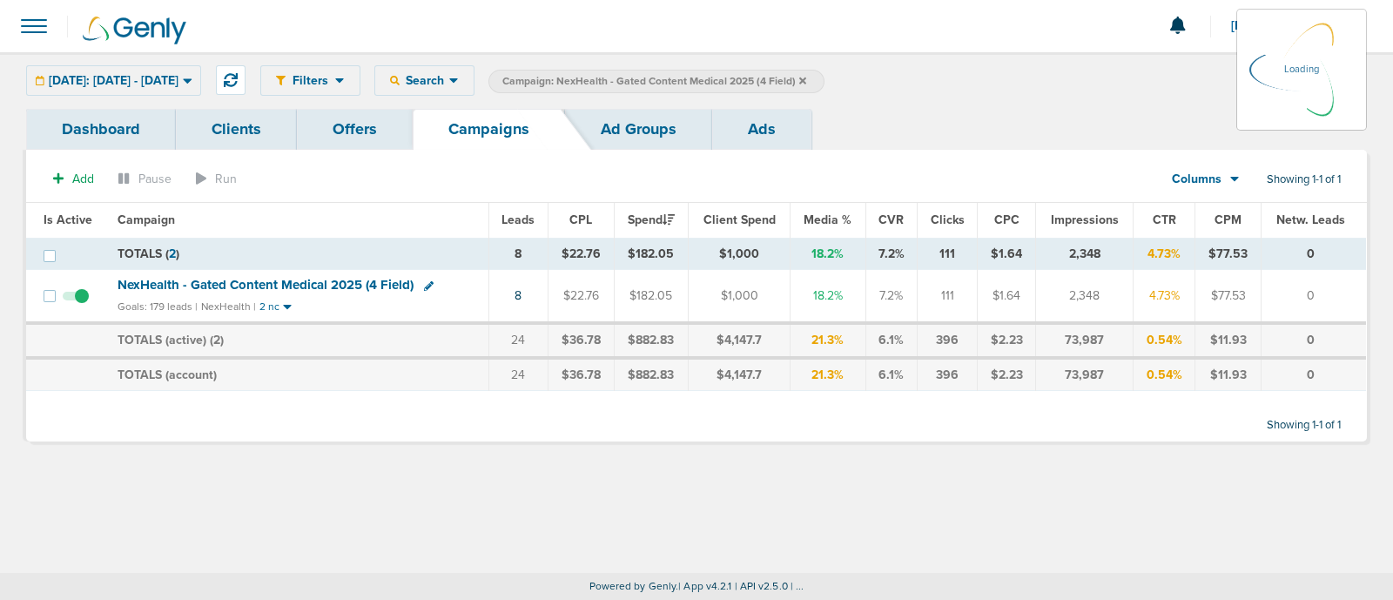
click at [824, 79] on label "Campaign: NexHealth - Gated Content Medical 2025 (4 Field)" at bounding box center [656, 82] width 336 height 24
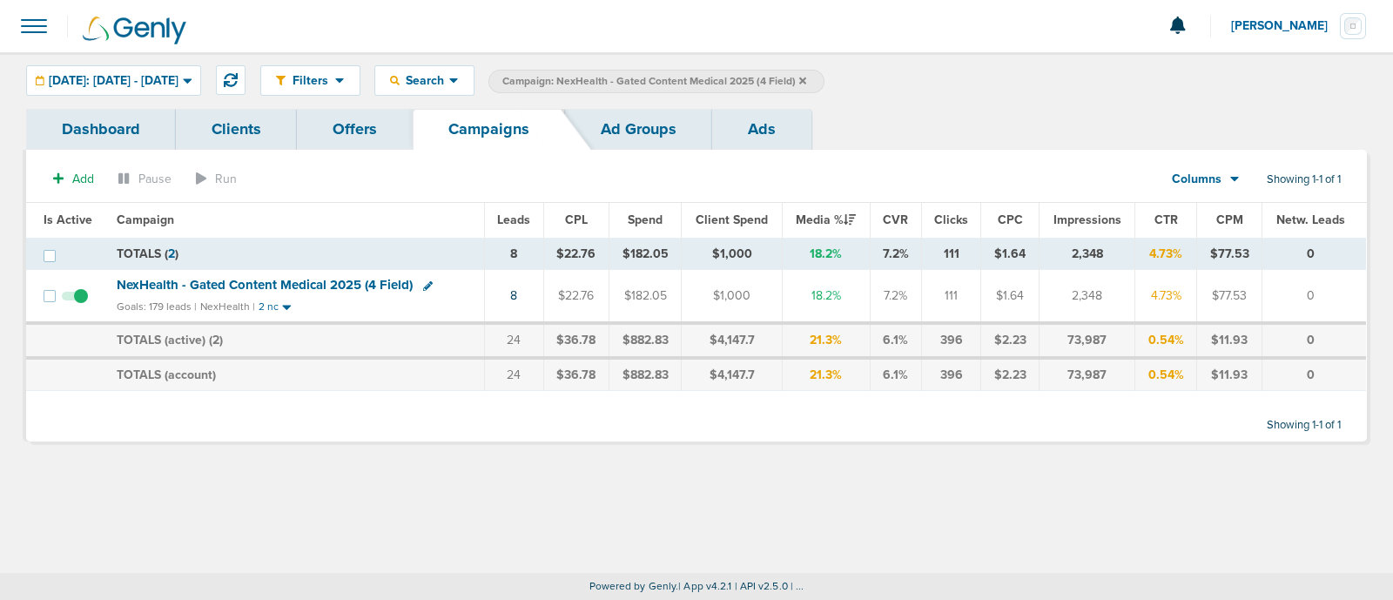
click at [806, 80] on icon at bounding box center [802, 81] width 7 height 10
